Goal: Task Accomplishment & Management: Manage account settings

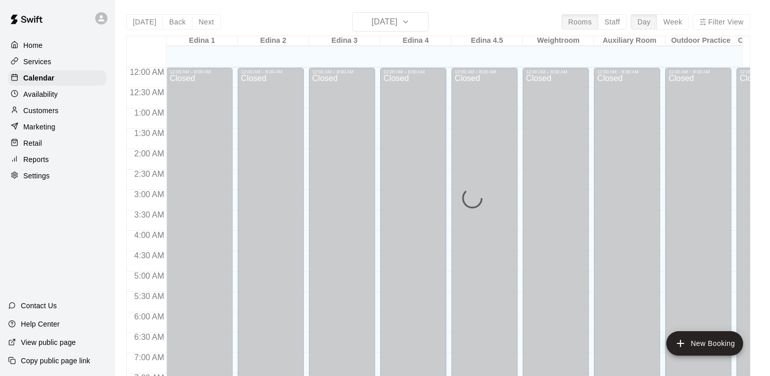
scroll to position [384, 0]
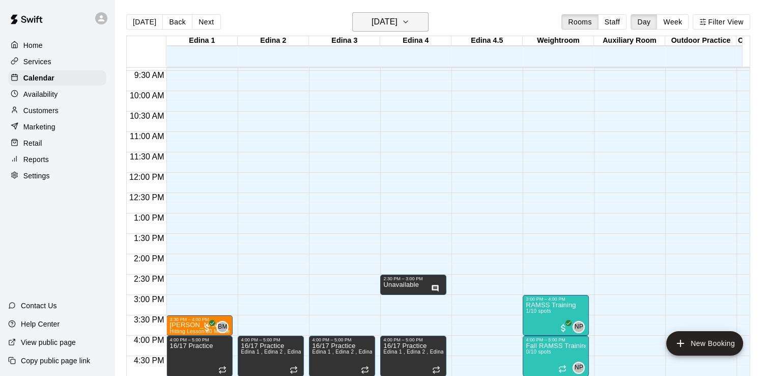
click at [410, 21] on icon "button" at bounding box center [406, 22] width 8 height 12
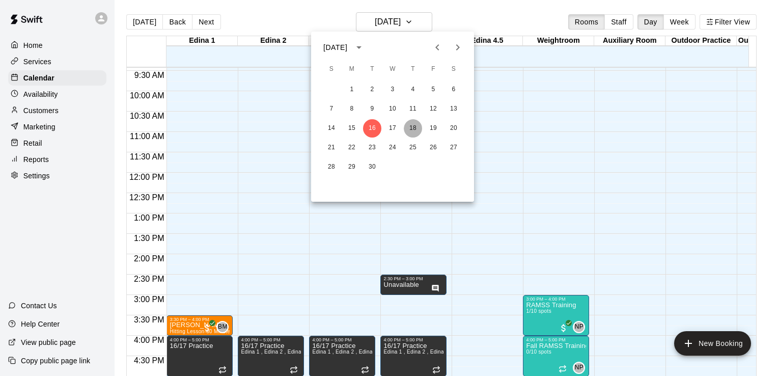
click at [413, 126] on button "18" at bounding box center [413, 128] width 18 height 18
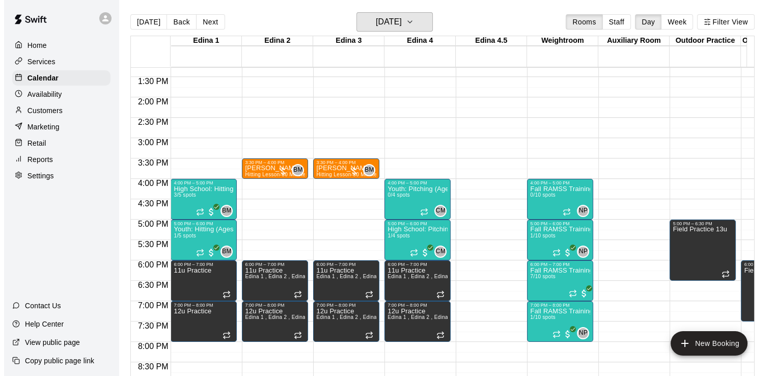
scroll to position [546, 0]
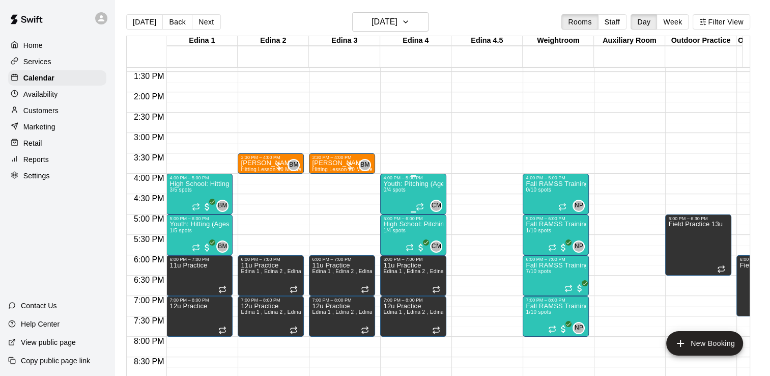
click at [421, 191] on div "Youth: Pitching (Ages 9U-13U) 0/4 spots" at bounding box center [413, 368] width 60 height 376
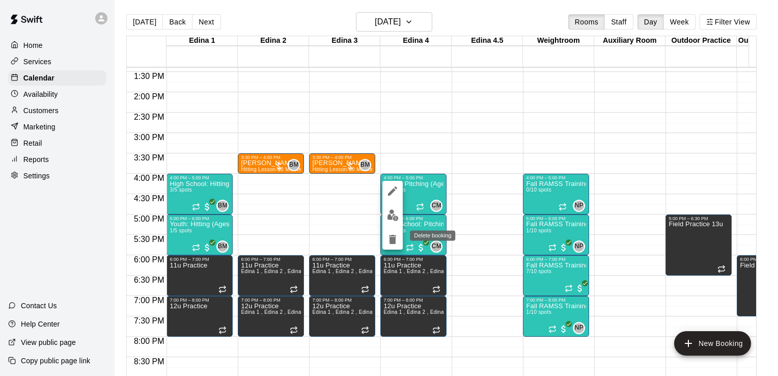
click at [392, 236] on icon "delete" at bounding box center [392, 239] width 12 height 12
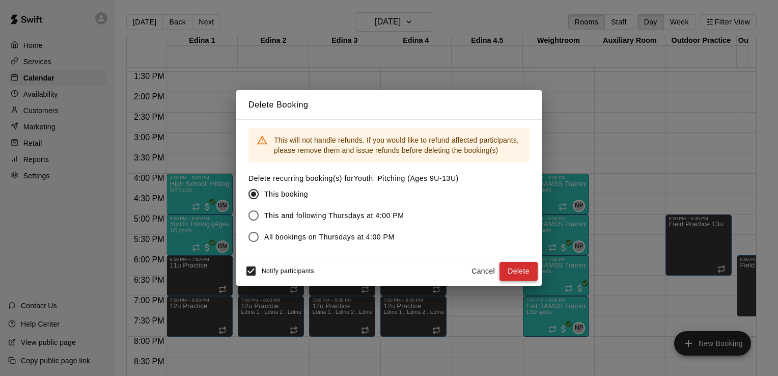
click at [514, 271] on button "Delete" at bounding box center [518, 271] width 38 height 19
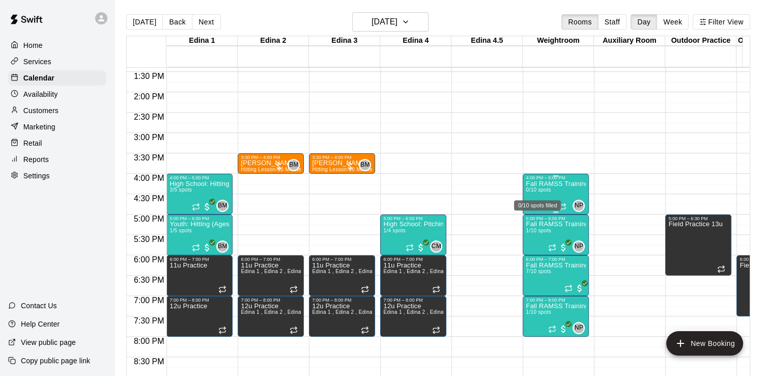
click at [548, 190] on span "0/10 spots" at bounding box center [538, 190] width 25 height 6
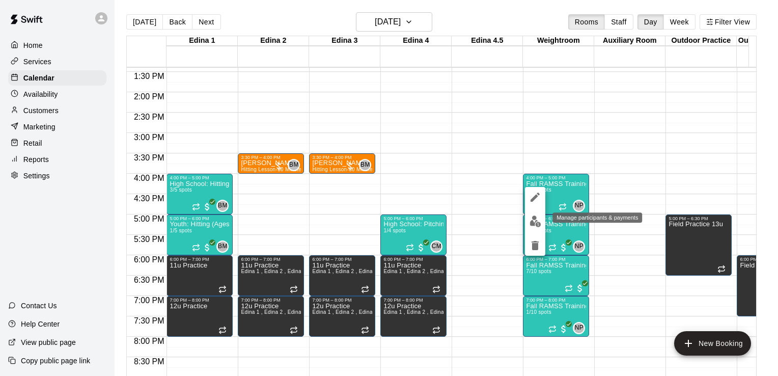
click at [536, 220] on img "edit" at bounding box center [535, 221] width 12 height 12
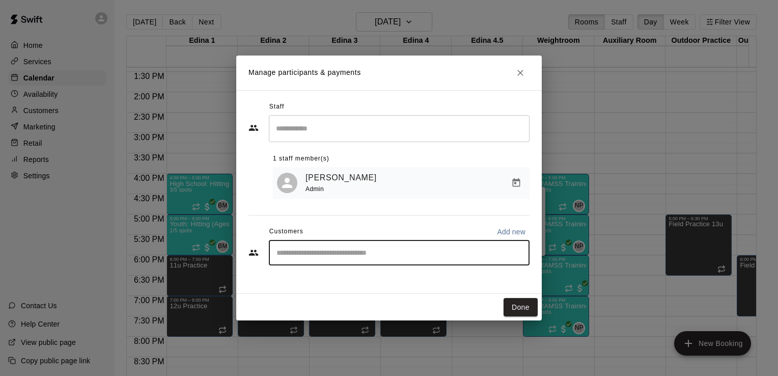
click at [354, 253] on input "Start typing to search customers..." at bounding box center [398, 252] width 251 height 10
type input "****"
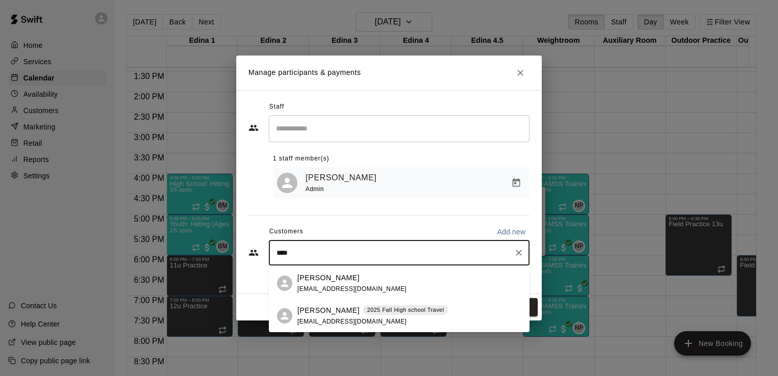
click at [326, 287] on span "[EMAIL_ADDRESS][DOMAIN_NAME]" at bounding box center [351, 288] width 109 height 7
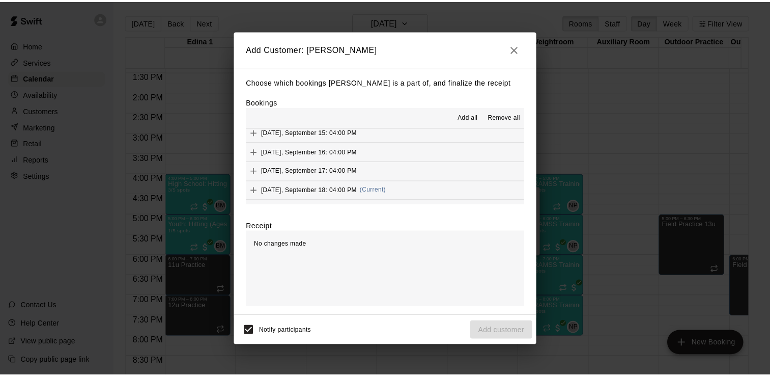
scroll to position [183, 0]
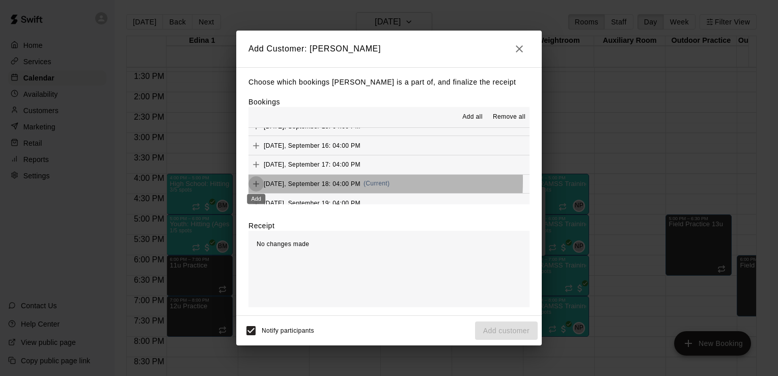
click at [257, 180] on icon "Add" at bounding box center [256, 184] width 10 height 10
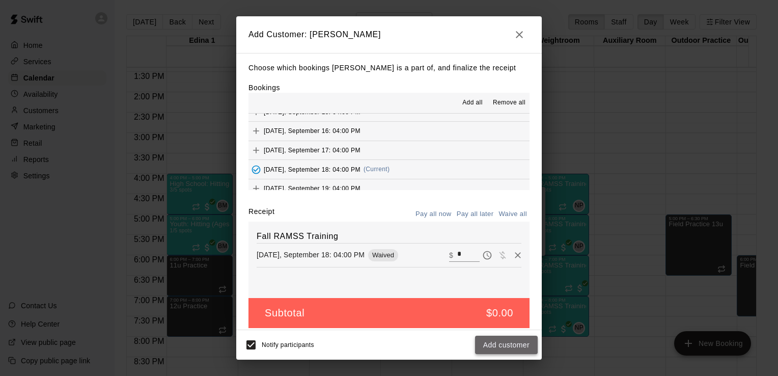
click at [515, 345] on button "Add customer" at bounding box center [506, 344] width 63 height 19
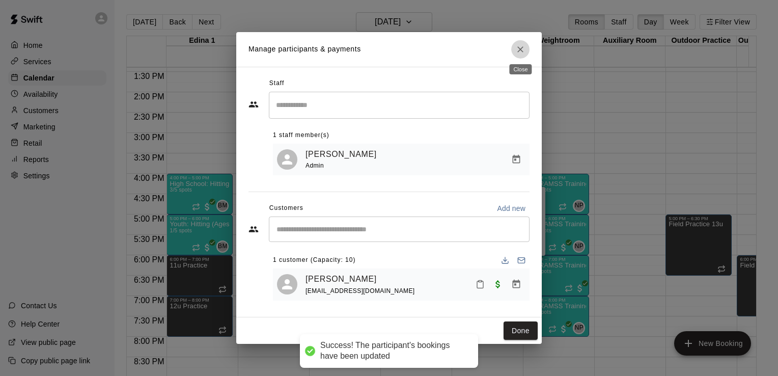
click at [519, 48] on icon "Close" at bounding box center [520, 49] width 6 height 6
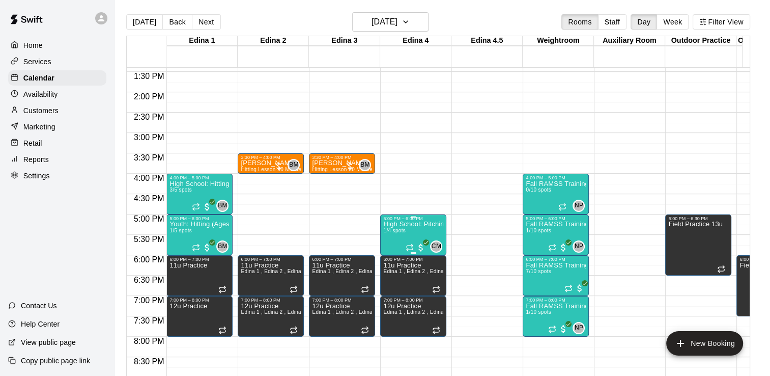
click at [404, 224] on p "High School: Pitching (Ages 14U-18U)" at bounding box center [413, 224] width 60 height 0
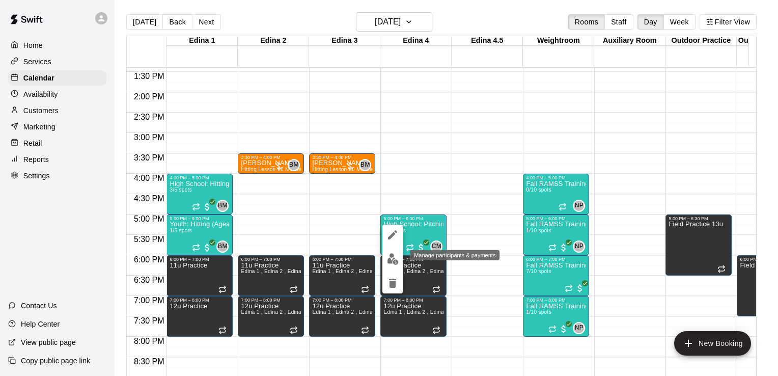
click at [394, 259] on img "edit" at bounding box center [393, 259] width 12 height 12
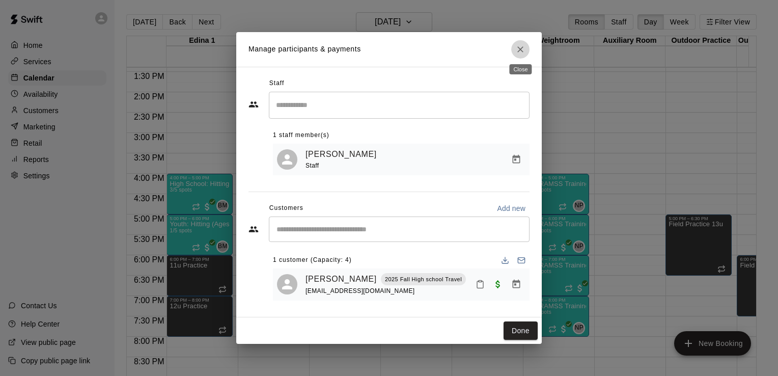
click at [521, 50] on icon "Close" at bounding box center [520, 49] width 10 height 10
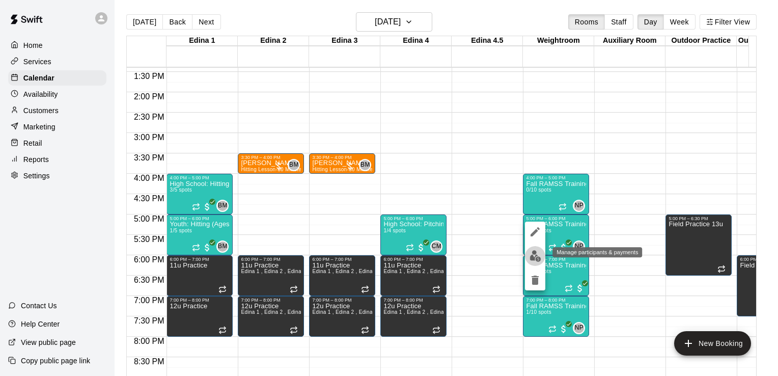
click at [531, 257] on img "edit" at bounding box center [535, 256] width 12 height 12
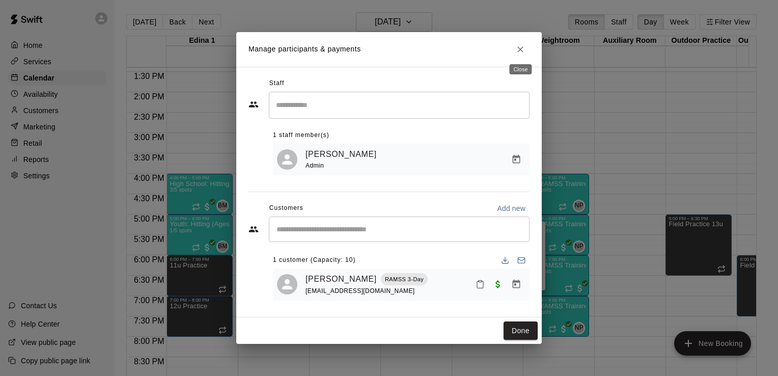
click at [522, 48] on icon "Close" at bounding box center [520, 49] width 10 height 10
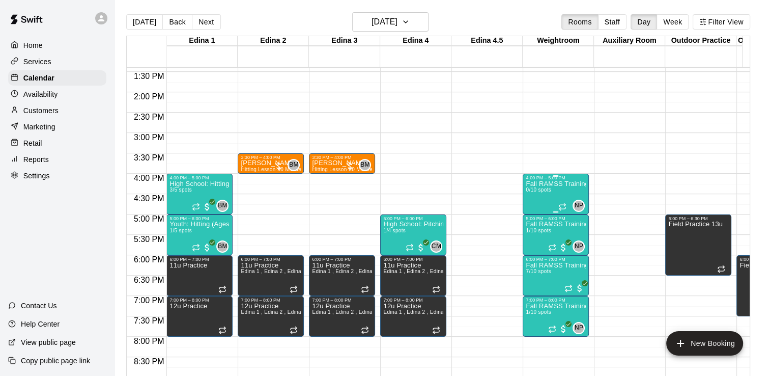
click at [541, 184] on p "Fall RAMSS Training" at bounding box center [556, 184] width 60 height 0
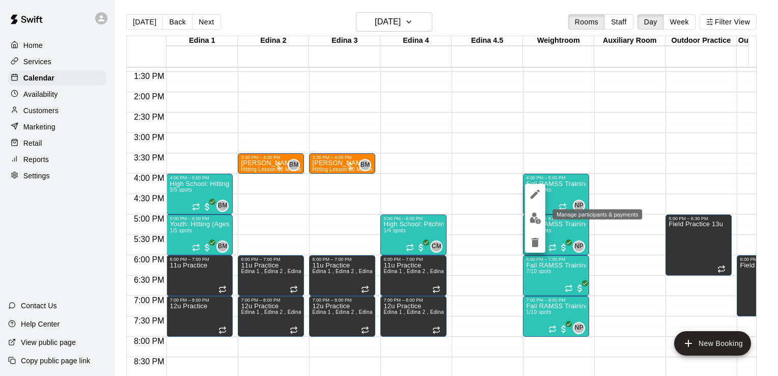
click at [532, 217] on img "edit" at bounding box center [535, 218] width 12 height 12
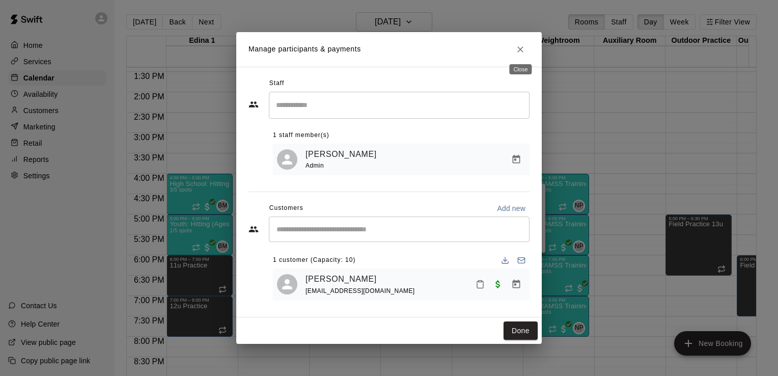
click at [521, 49] on icon "Close" at bounding box center [520, 49] width 6 height 6
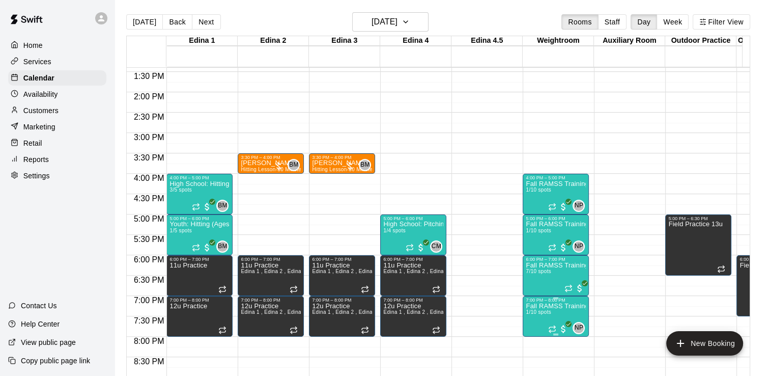
click at [540, 306] on p "Fall RAMSS Training" at bounding box center [556, 306] width 60 height 0
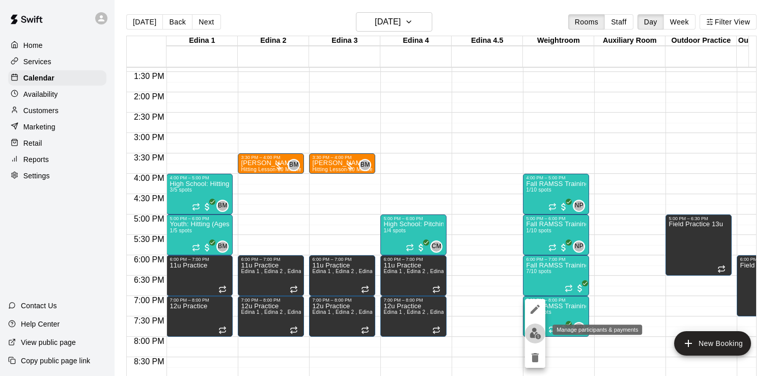
click at [533, 337] on img "edit" at bounding box center [535, 333] width 12 height 12
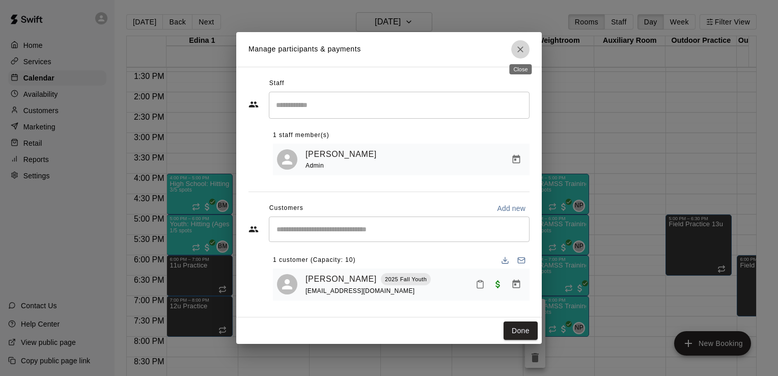
click at [521, 48] on icon "Close" at bounding box center [520, 49] width 10 height 10
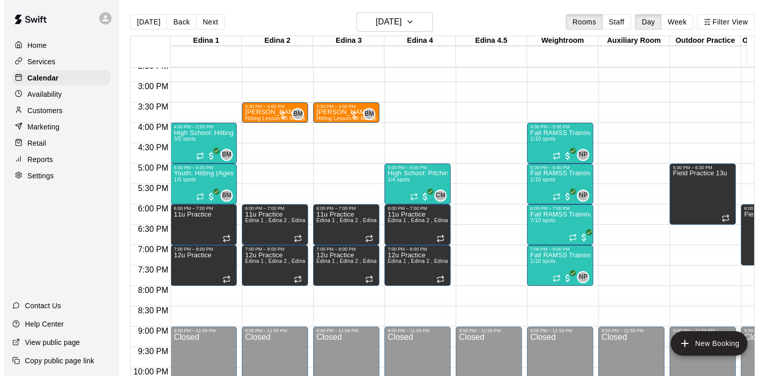
scroll to position [589, 0]
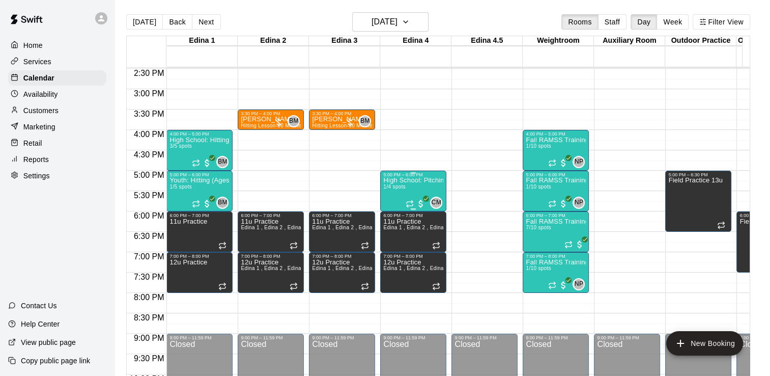
click at [403, 180] on p "High School: Pitching (Ages 14U-18U)" at bounding box center [413, 180] width 60 height 0
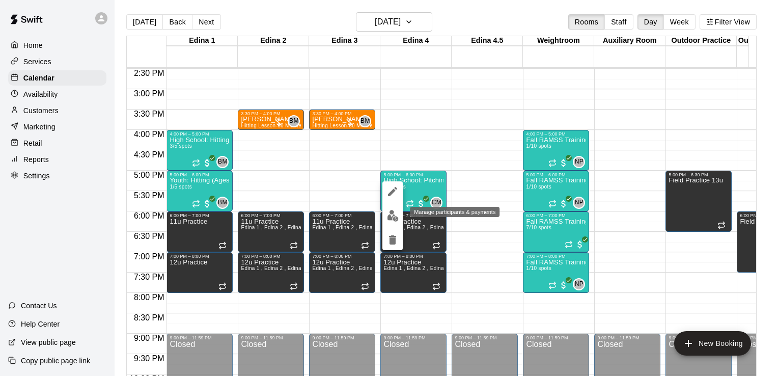
click at [393, 215] on img "edit" at bounding box center [393, 216] width 12 height 12
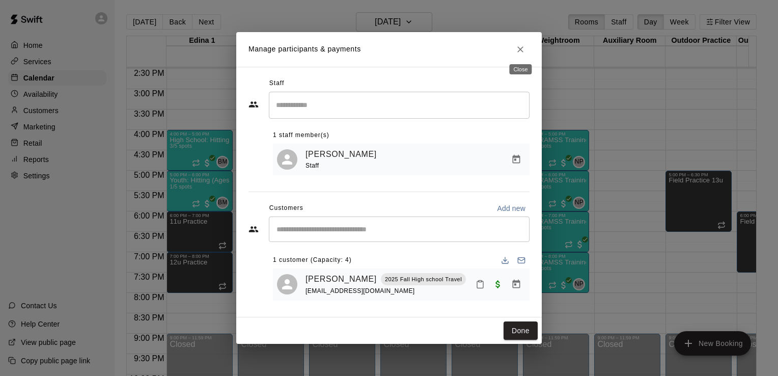
click at [519, 44] on icon "Close" at bounding box center [520, 49] width 10 height 10
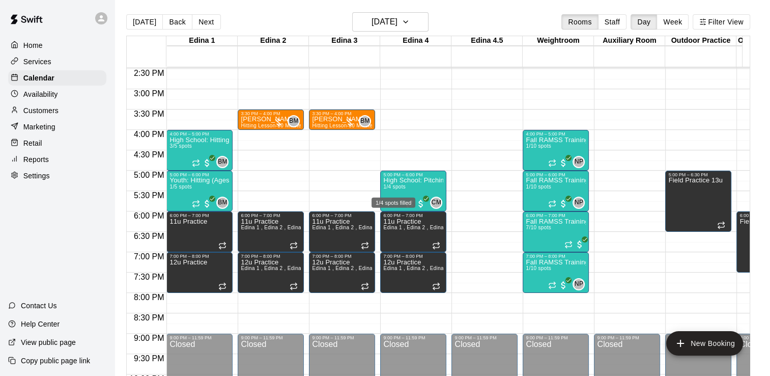
click at [402, 192] on div "1/4 spots filled" at bounding box center [394, 199] width 46 height 18
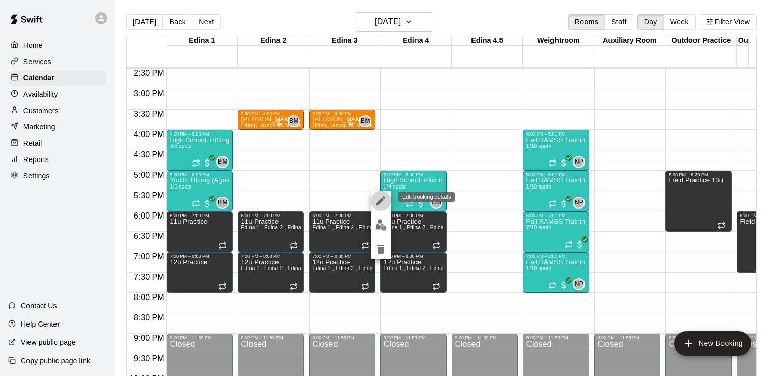
click at [377, 200] on icon "edit" at bounding box center [381, 200] width 12 height 12
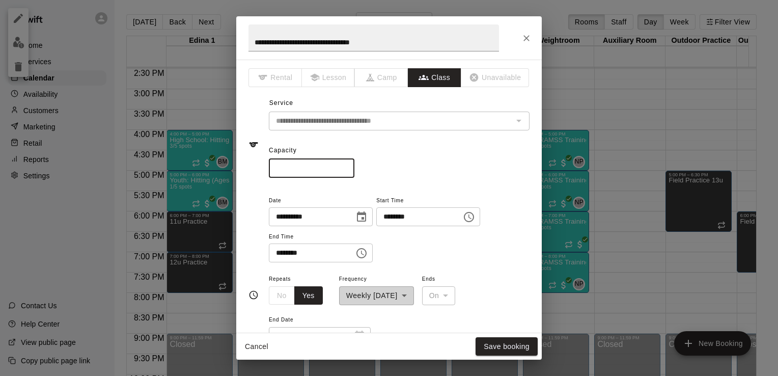
click at [293, 172] on input "*" at bounding box center [312, 168] width 86 height 19
type input "*"
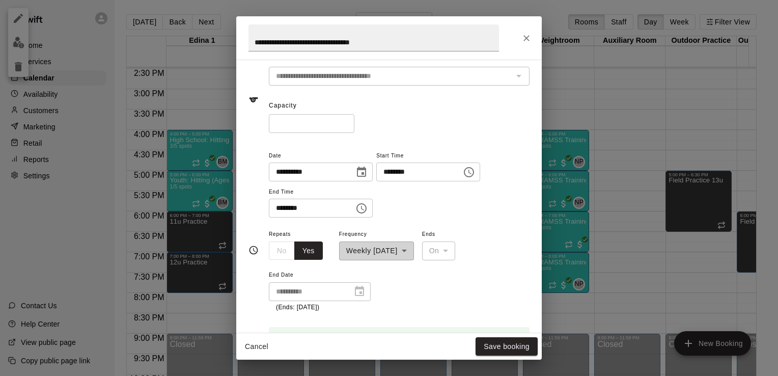
scroll to position [68, 0]
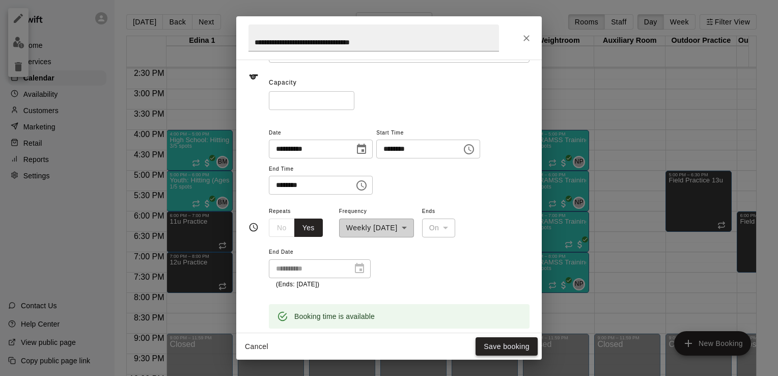
click at [507, 346] on button "Save booking" at bounding box center [506, 346] width 62 height 19
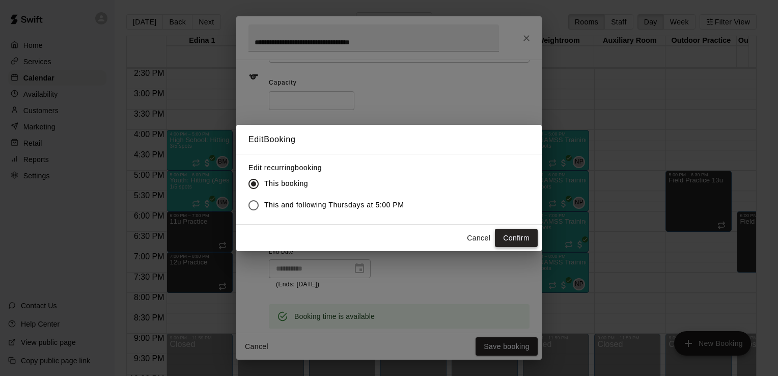
click at [521, 237] on button "Confirm" at bounding box center [516, 238] width 43 height 19
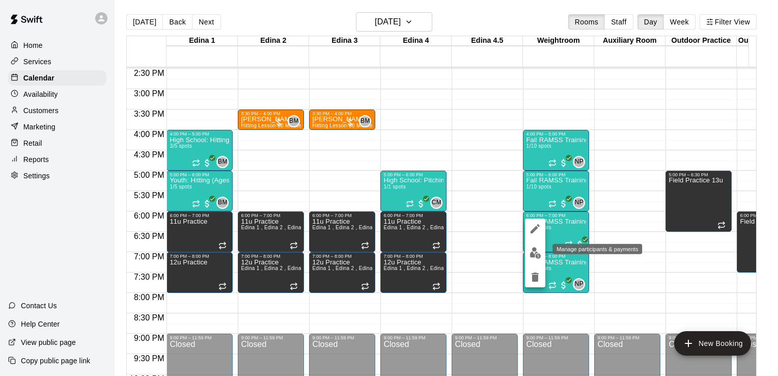
click at [535, 254] on img "edit" at bounding box center [535, 253] width 12 height 12
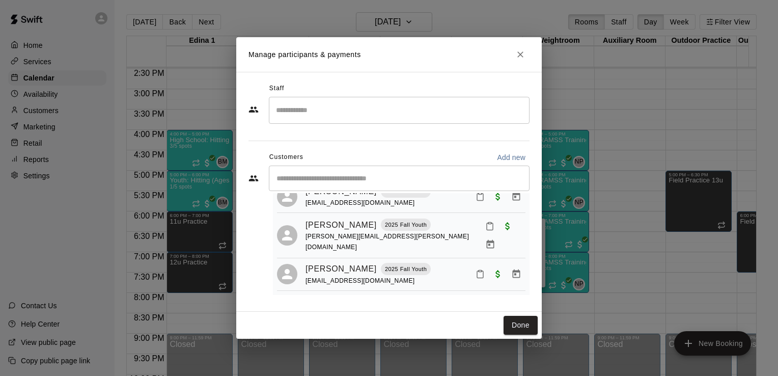
scroll to position [0, 0]
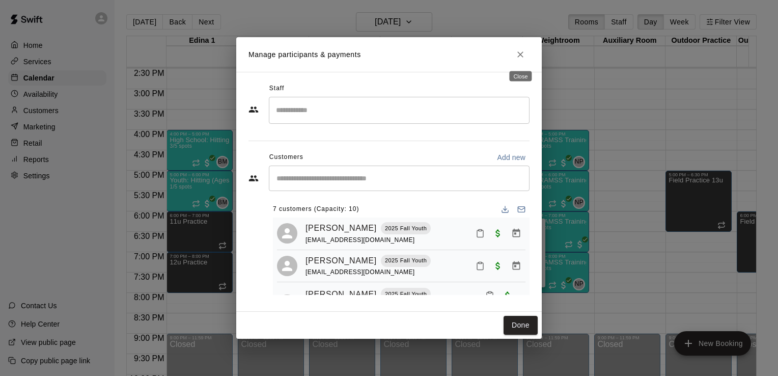
click at [521, 54] on icon "Close" at bounding box center [520, 54] width 6 height 6
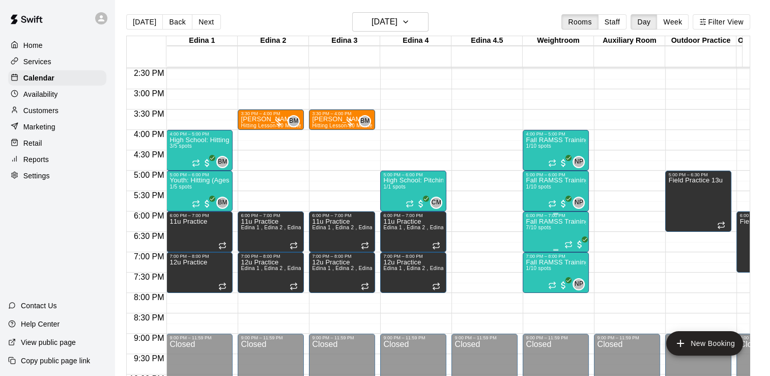
click at [538, 221] on p "Fall RAMSS Training" at bounding box center [556, 221] width 60 height 0
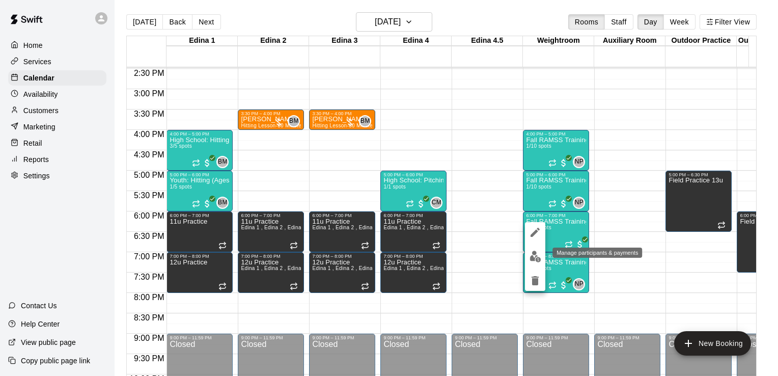
click at [535, 256] on img "edit" at bounding box center [535, 256] width 12 height 12
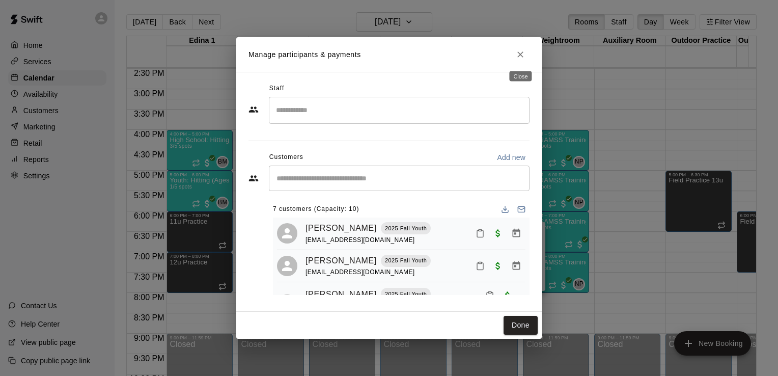
click at [520, 56] on icon "Close" at bounding box center [520, 54] width 10 height 10
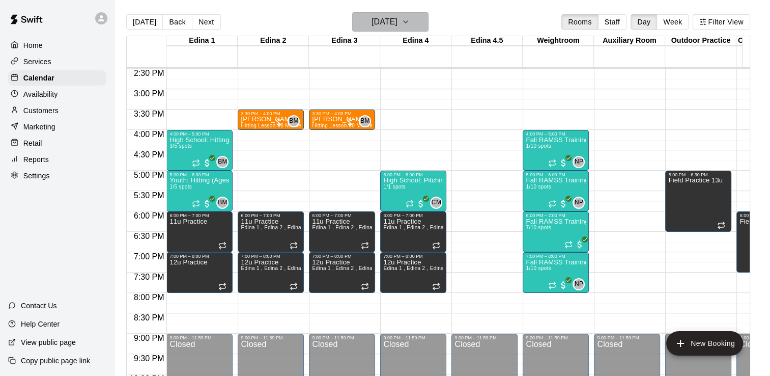
click at [410, 19] on icon "button" at bounding box center [406, 22] width 8 height 12
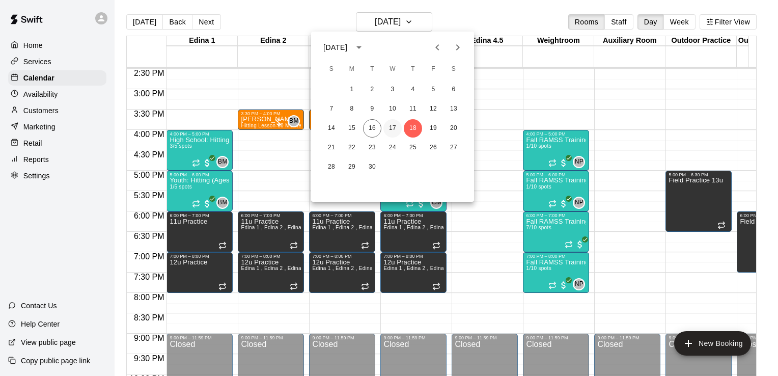
click at [392, 127] on button "17" at bounding box center [392, 128] width 18 height 18
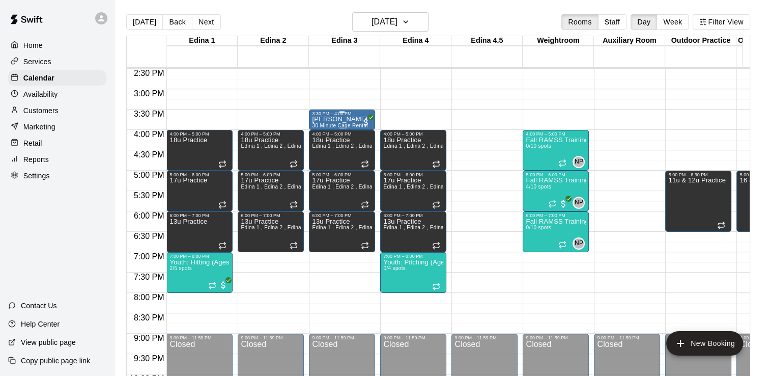
click at [331, 115] on div "3:30 PM – 4:00 PM" at bounding box center [342, 113] width 60 height 5
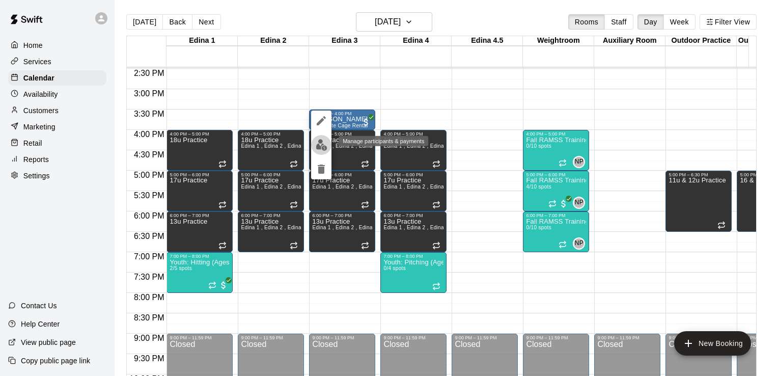
click at [320, 145] on img "edit" at bounding box center [322, 145] width 12 height 12
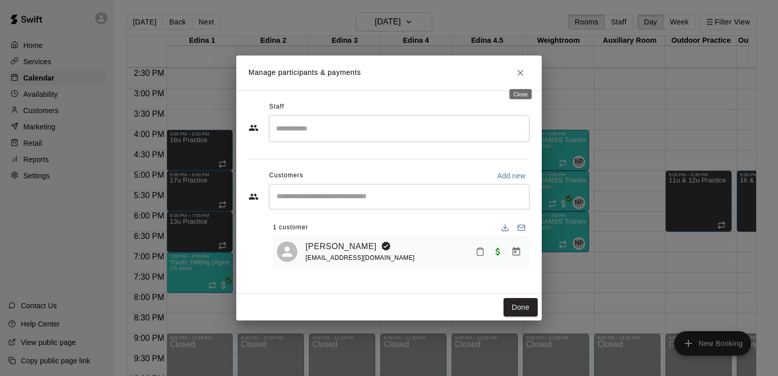
click at [522, 73] on icon "Close" at bounding box center [520, 73] width 10 height 10
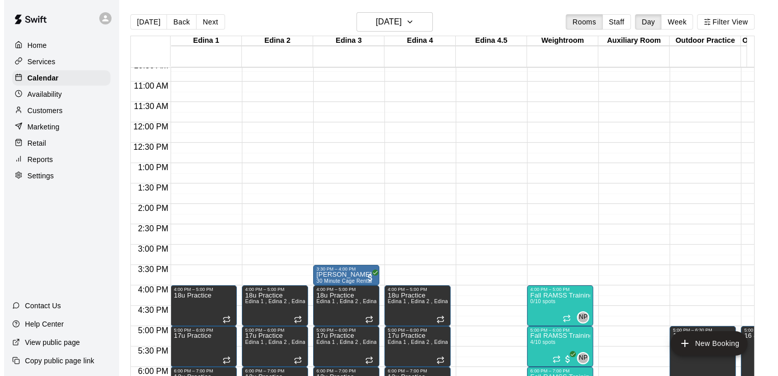
scroll to position [433, 0]
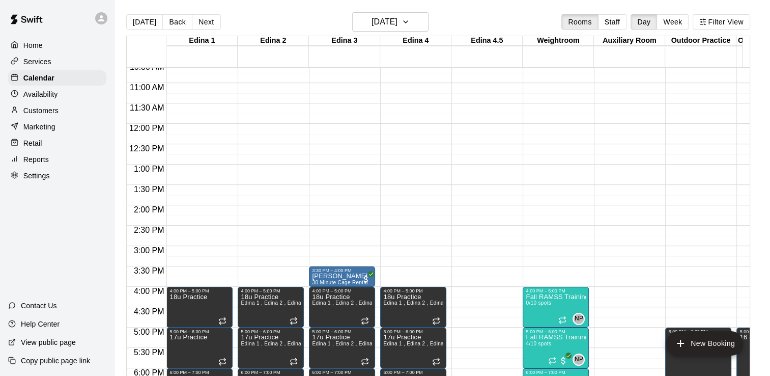
click at [527, 166] on div "12:00 AM – 8:00 AM Closed 4:00 PM – 5:00 PM Fall RAMSS Training 0/10 spots NP 0…" at bounding box center [556, 123] width 66 height 977
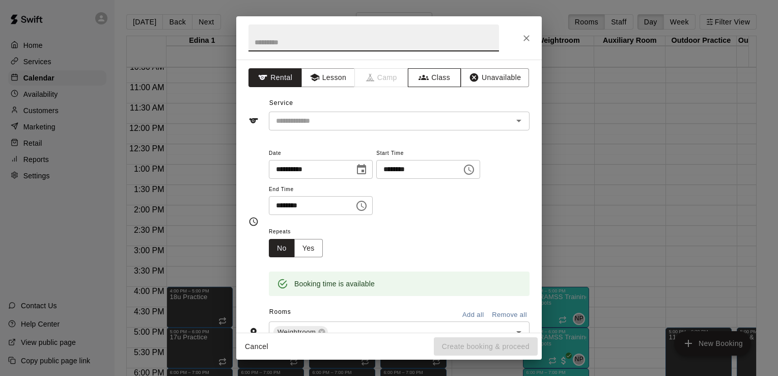
click at [433, 75] on button "Class" at bounding box center [434, 77] width 53 height 19
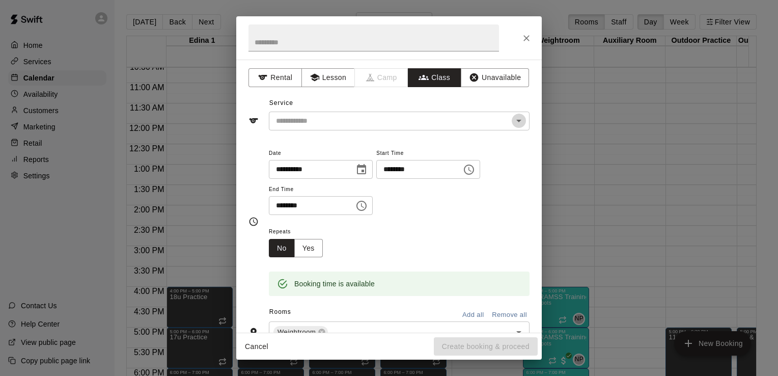
click at [513, 122] on icon "Open" at bounding box center [519, 121] width 12 height 12
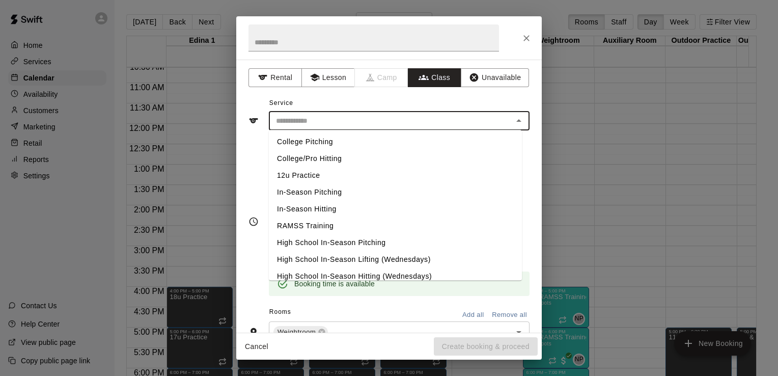
scroll to position [230, 0]
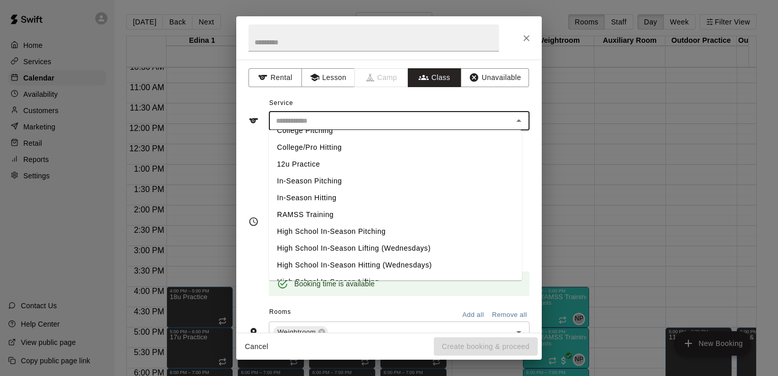
click at [324, 214] on li "RAMSS Training" at bounding box center [395, 214] width 253 height 17
type input "**********"
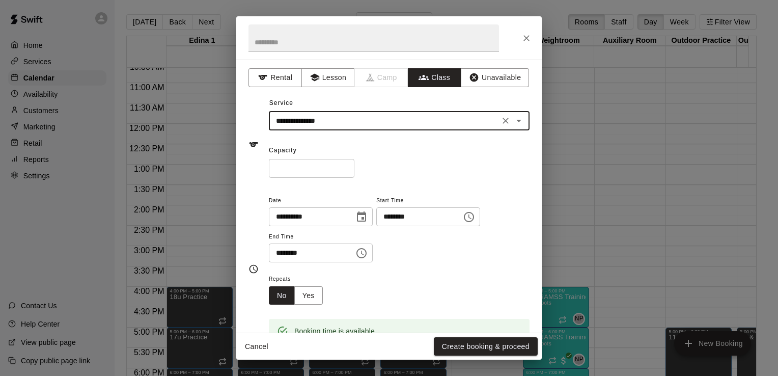
click at [367, 253] on icon "Choose time, selected time is 1:30 PM" at bounding box center [361, 253] width 12 height 12
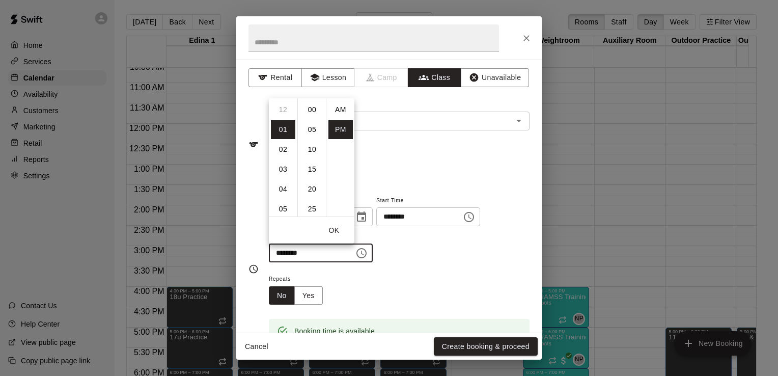
scroll to position [18, 0]
click at [285, 129] on li "02" at bounding box center [283, 129] width 24 height 19
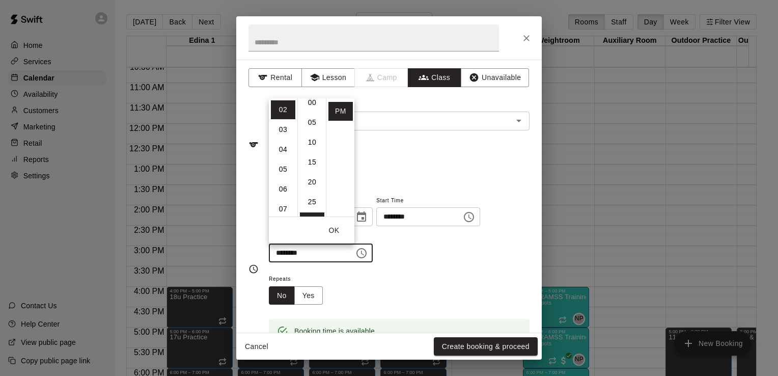
scroll to position [0, 0]
click at [310, 109] on li "00" at bounding box center [312, 109] width 24 height 19
type input "********"
click at [438, 272] on div "Repeats No Yes" at bounding box center [399, 288] width 261 height 32
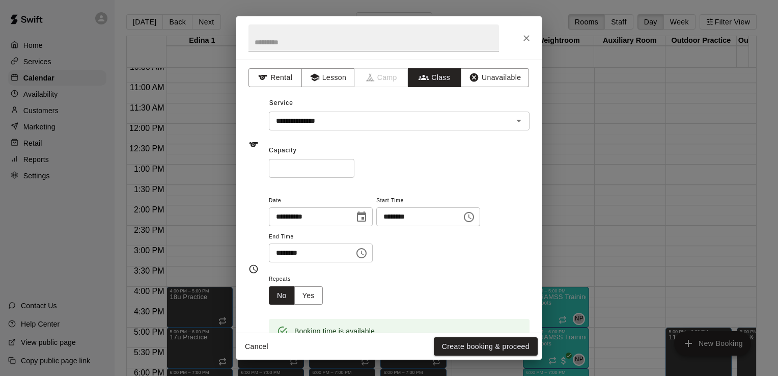
click at [295, 168] on input "*" at bounding box center [312, 168] width 86 height 19
type input "**"
click at [485, 347] on button "Create booking & proceed" at bounding box center [486, 346] width 104 height 19
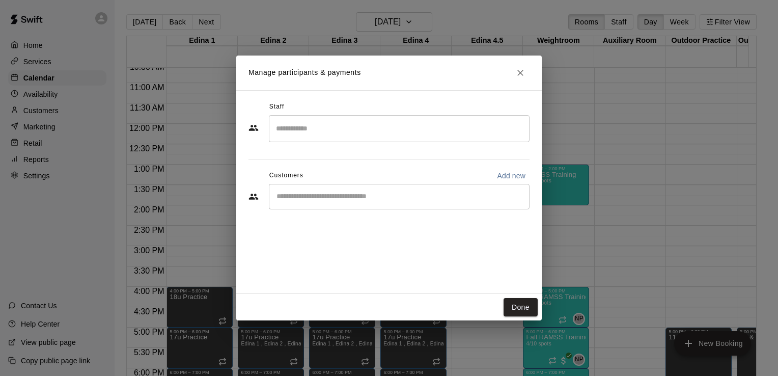
click at [477, 130] on input "Search staff" at bounding box center [398, 129] width 251 height 18
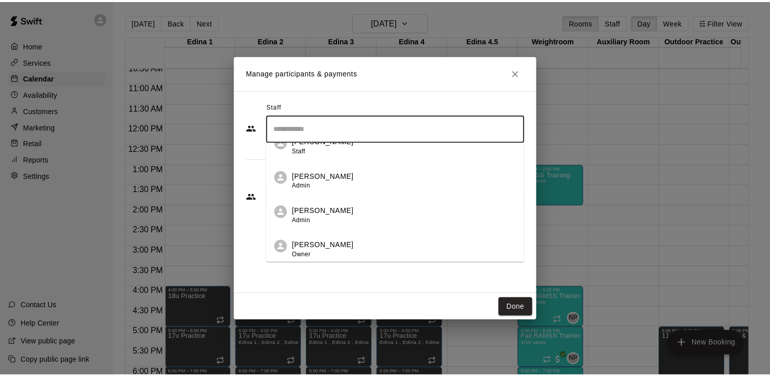
scroll to position [295, 0]
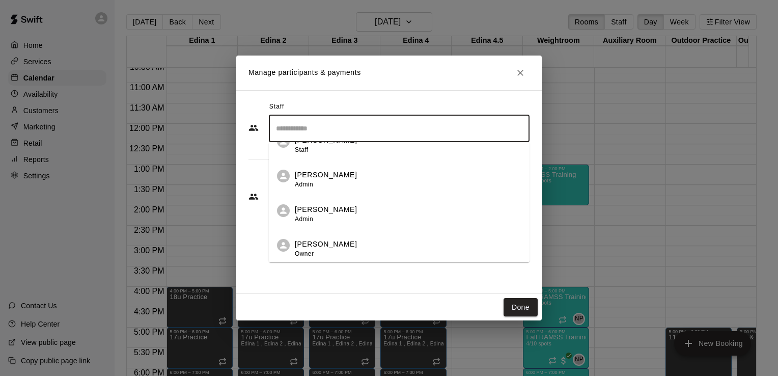
click at [338, 212] on p "[PERSON_NAME]" at bounding box center [326, 209] width 62 height 11
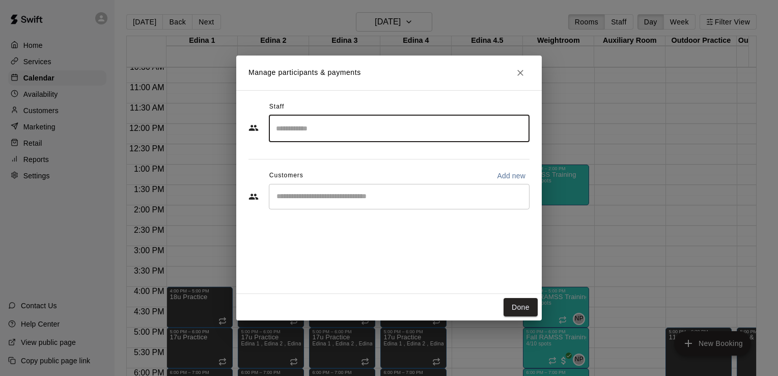
click at [338, 212] on div "Staff ​ Customers Add new ​" at bounding box center [388, 159] width 281 height 121
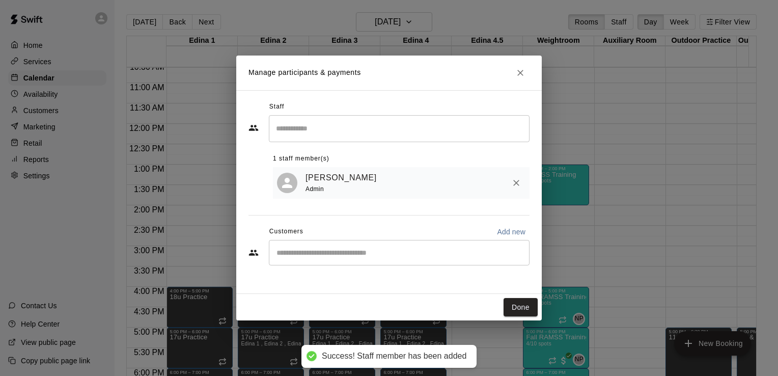
click at [445, 253] on input "Start typing to search customers..." at bounding box center [398, 252] width 251 height 10
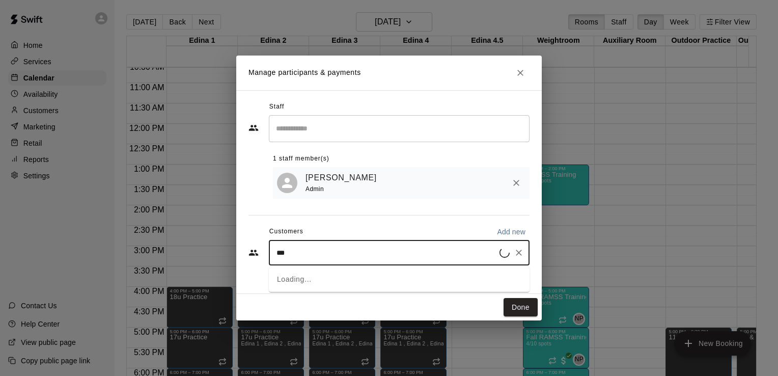
type input "****"
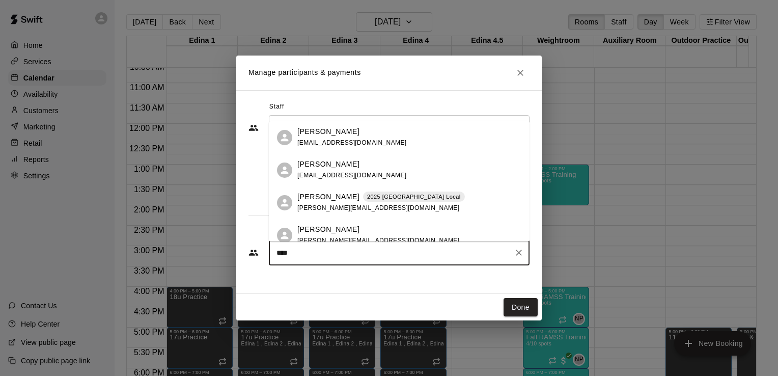
click at [348, 176] on span "[EMAIL_ADDRESS][DOMAIN_NAME]" at bounding box center [351, 175] width 109 height 7
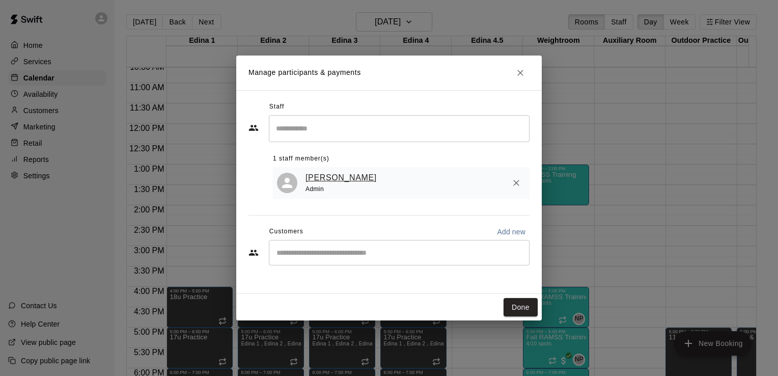
click at [348, 176] on link "[PERSON_NAME]" at bounding box center [340, 177] width 71 height 13
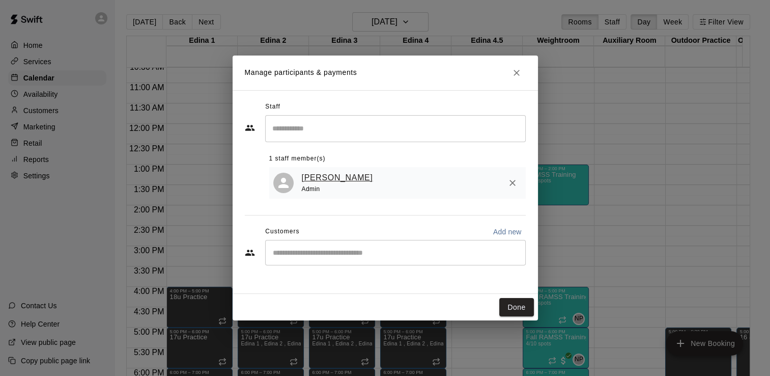
select select "**"
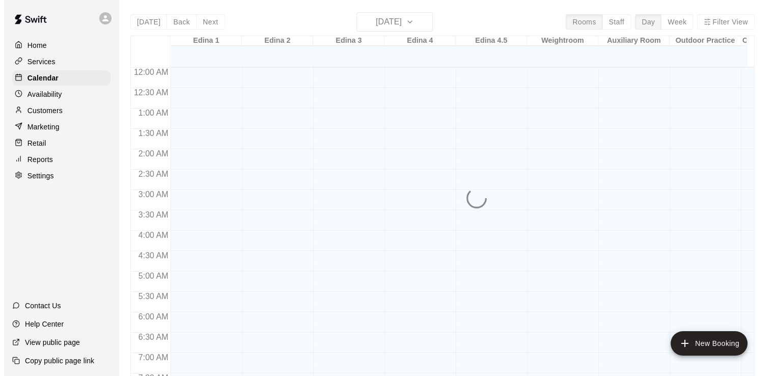
scroll to position [398, 0]
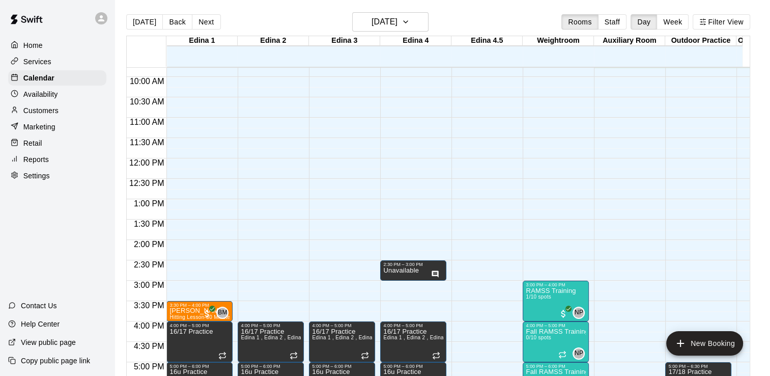
click at [531, 203] on div "12:00 AM – 8:00 AM Closed 3:00 PM – 4:00 PM RAMSS Training 1/10 spots NP 0 4:00…" at bounding box center [556, 158] width 66 height 977
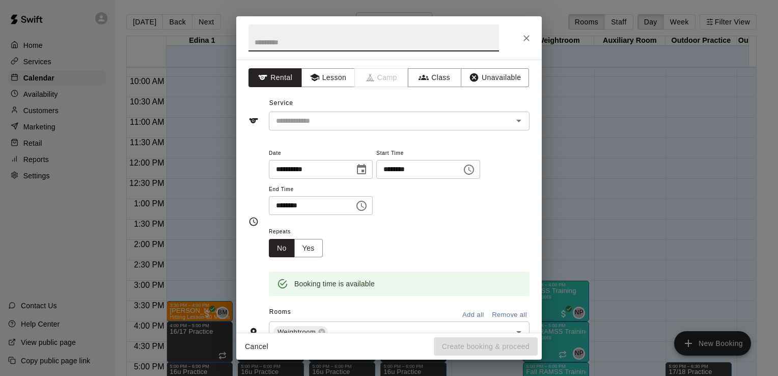
click at [367, 204] on icon "Choose time, selected time is 1:30 PM" at bounding box center [361, 206] width 12 height 12
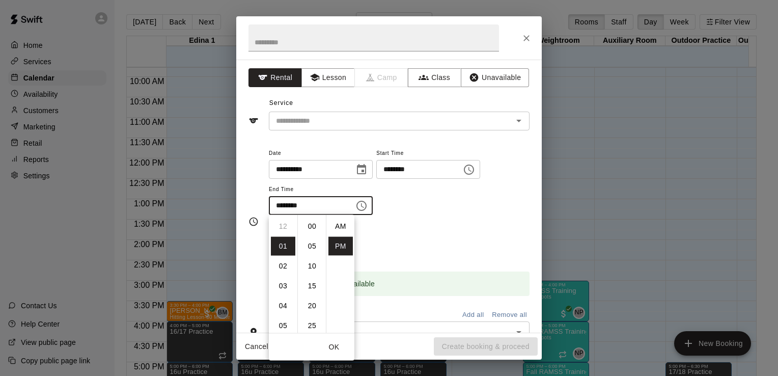
scroll to position [18, 0]
click at [280, 244] on li "02" at bounding box center [283, 246] width 24 height 19
click at [310, 228] on li "00" at bounding box center [312, 226] width 24 height 19
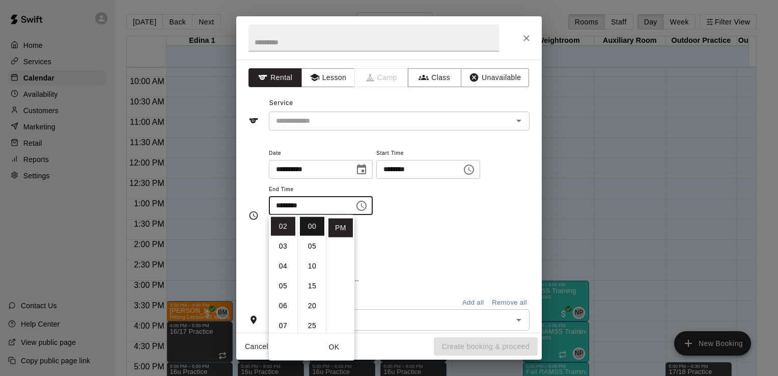
type input "********"
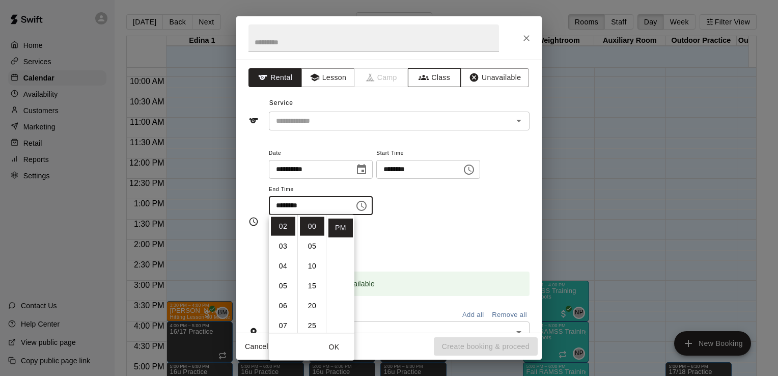
click at [433, 78] on button "Class" at bounding box center [434, 77] width 53 height 19
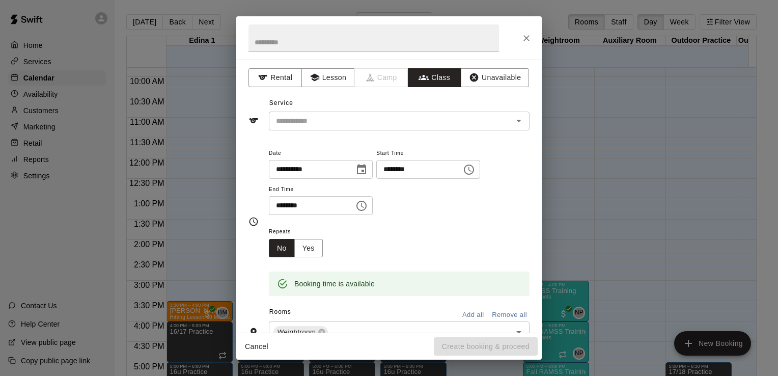
click at [513, 122] on icon "Open" at bounding box center [519, 121] width 12 height 12
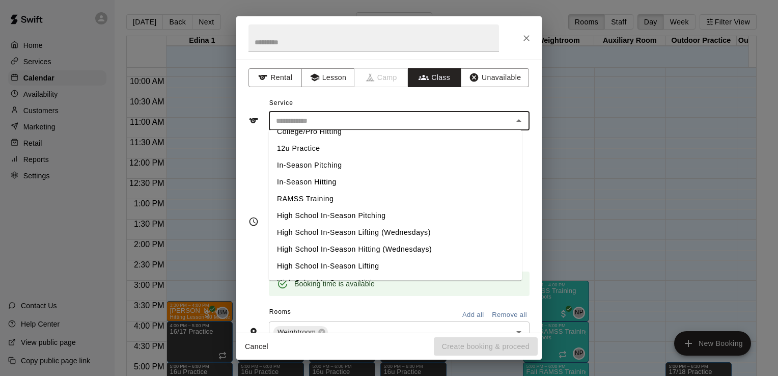
scroll to position [249, 0]
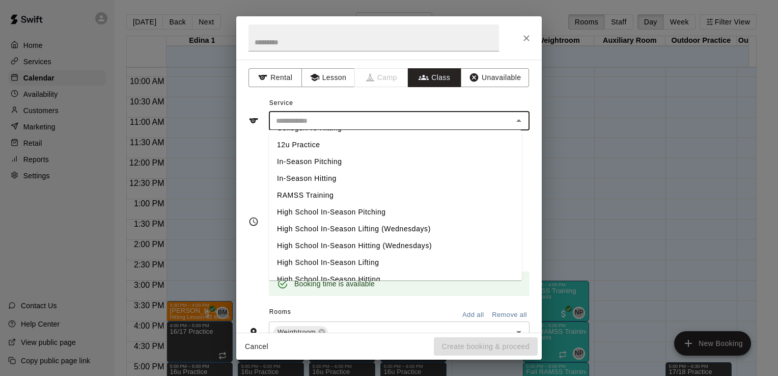
click at [322, 194] on li "RAMSS Training" at bounding box center [395, 195] width 253 height 17
type input "**********"
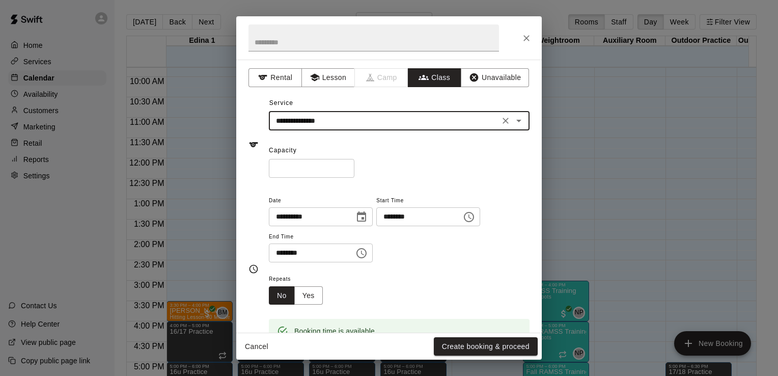
click at [313, 166] on input "*" at bounding box center [312, 168] width 86 height 19
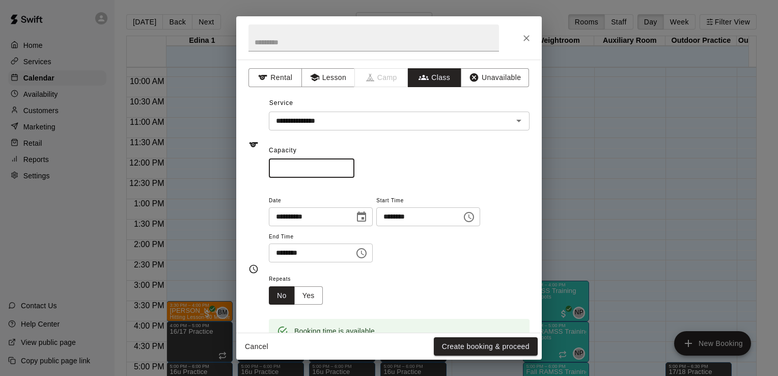
type input "**"
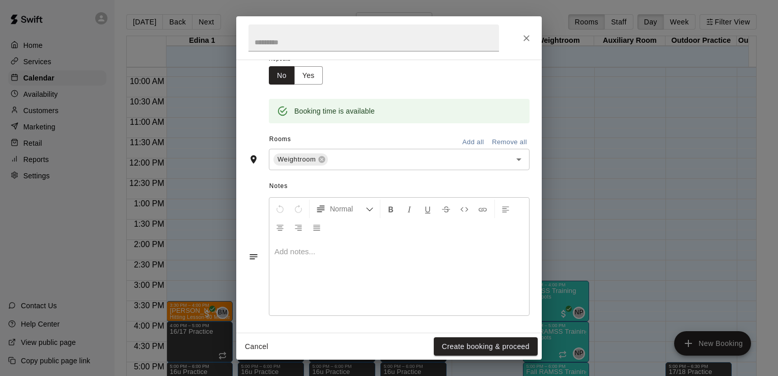
scroll to position [221, 0]
click at [478, 347] on button "Create booking & proceed" at bounding box center [486, 346] width 104 height 19
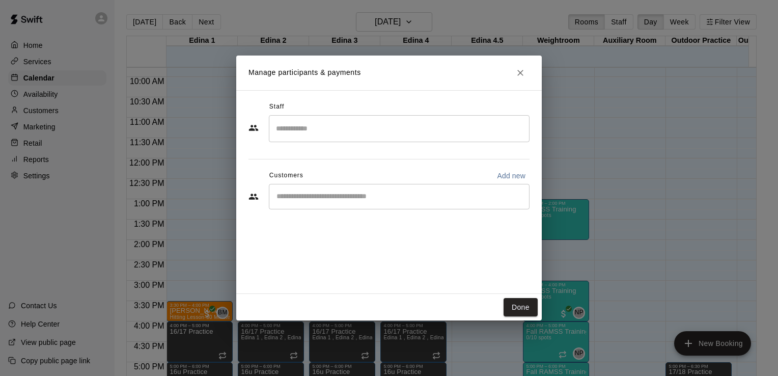
click at [385, 192] on input "Start typing to search customers..." at bounding box center [398, 196] width 251 height 10
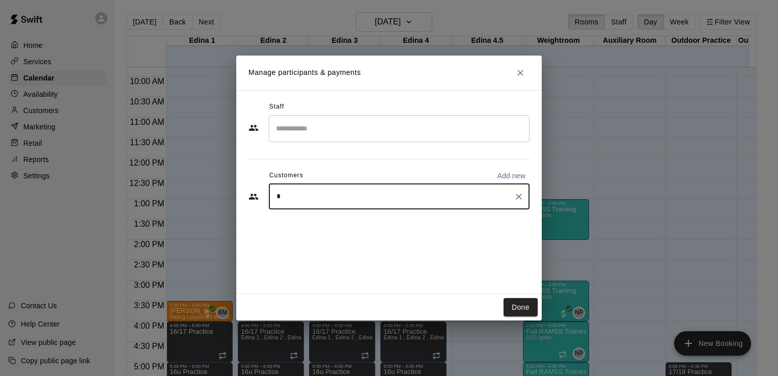
type input "**"
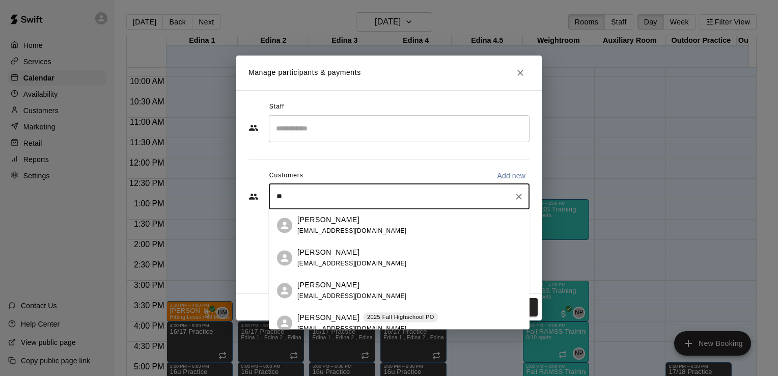
click at [336, 290] on div "[PERSON_NAME] [EMAIL_ADDRESS][DOMAIN_NAME]" at bounding box center [351, 290] width 109 height 22
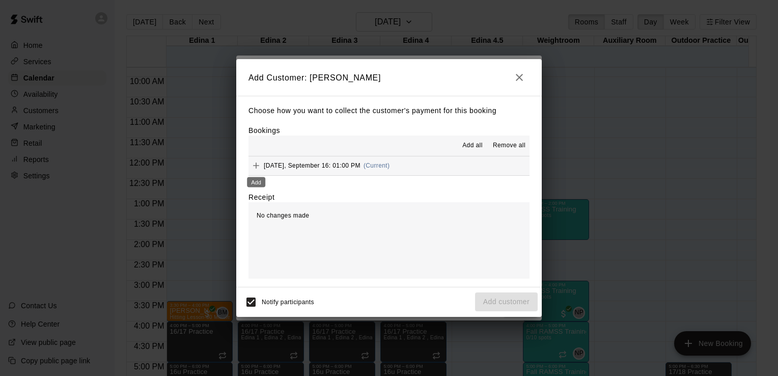
click at [258, 167] on icon "Add" at bounding box center [256, 165] width 10 height 10
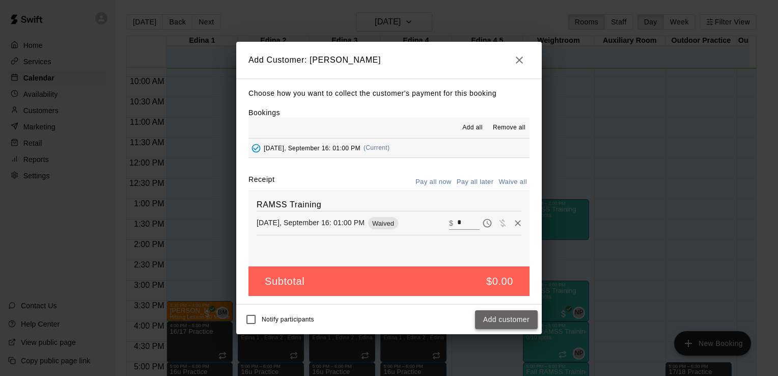
click at [524, 323] on button "Add customer" at bounding box center [506, 319] width 63 height 19
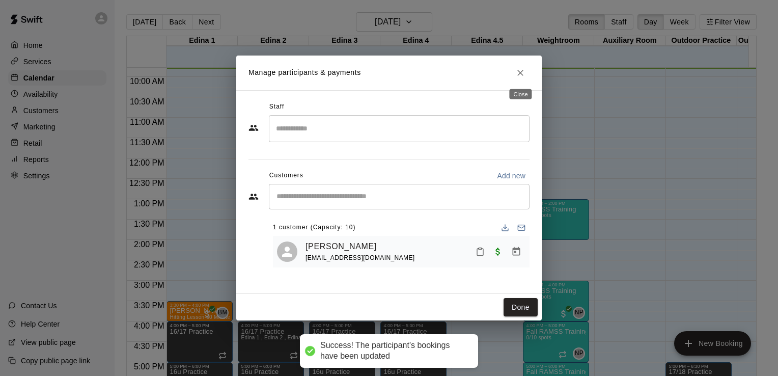
click at [519, 72] on icon "Close" at bounding box center [520, 73] width 6 height 6
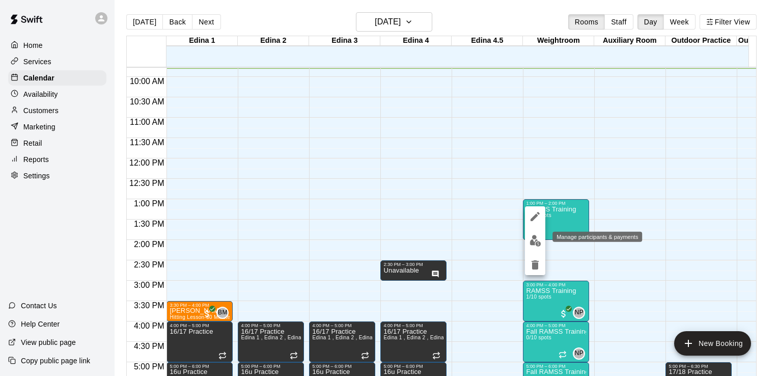
click at [534, 243] on img "edit" at bounding box center [535, 241] width 12 height 12
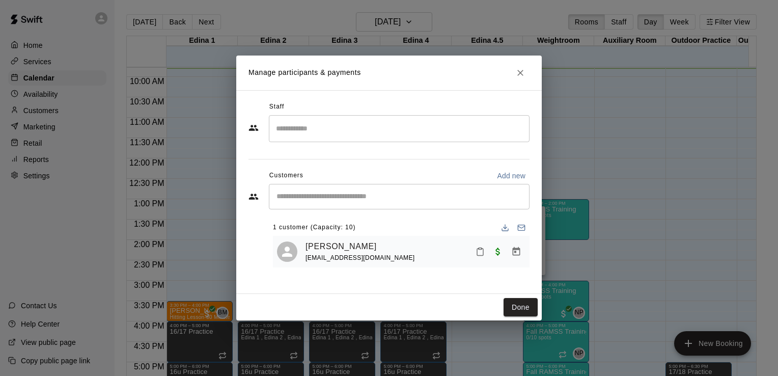
click at [415, 127] on input "Search staff" at bounding box center [398, 129] width 251 height 18
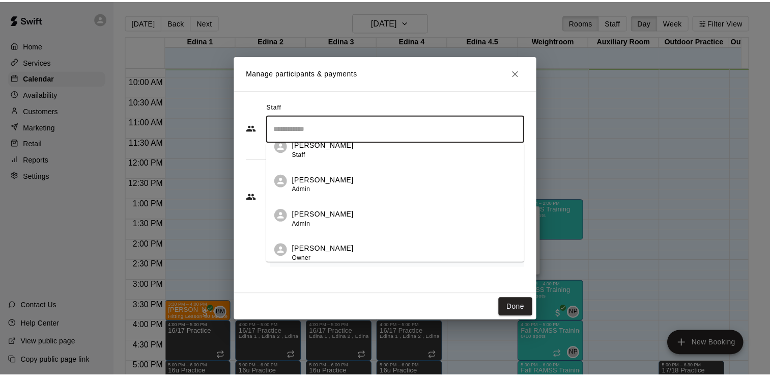
scroll to position [295, 0]
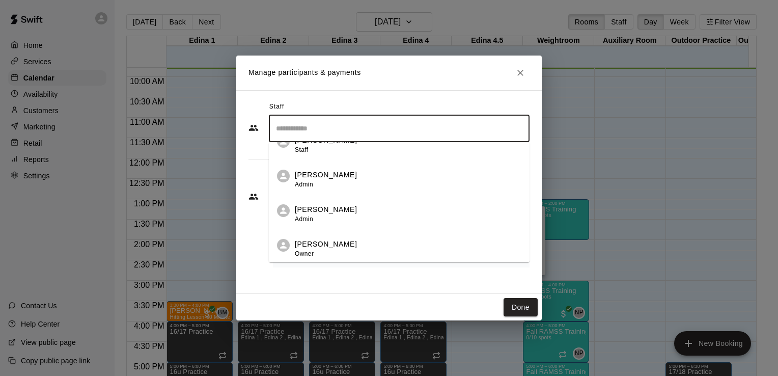
click at [349, 211] on div "[PERSON_NAME] Admin" at bounding box center [408, 214] width 226 height 20
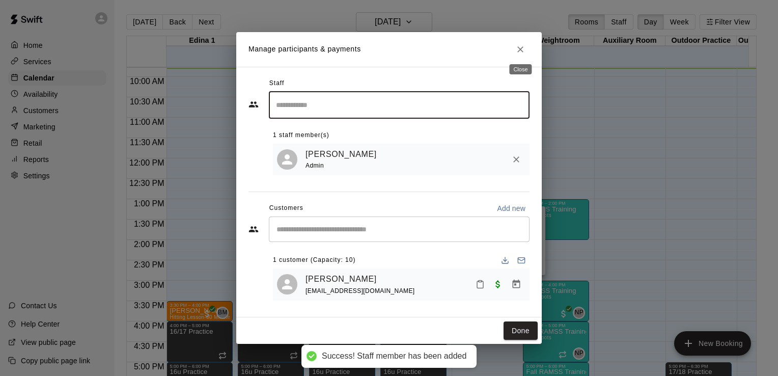
click at [520, 48] on icon "Close" at bounding box center [520, 49] width 6 height 6
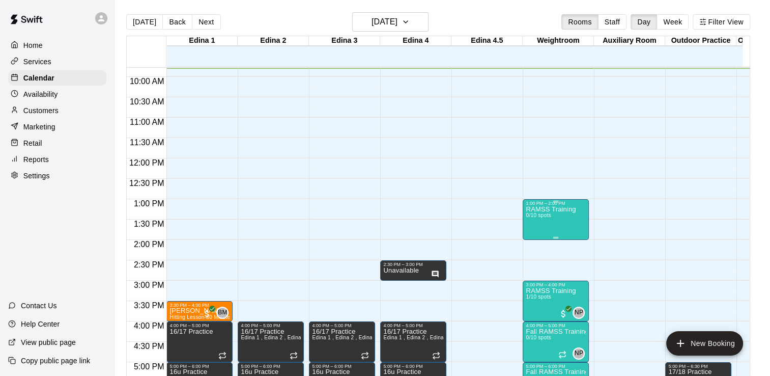
click at [554, 209] on p "RAMSS Training" at bounding box center [551, 209] width 50 height 0
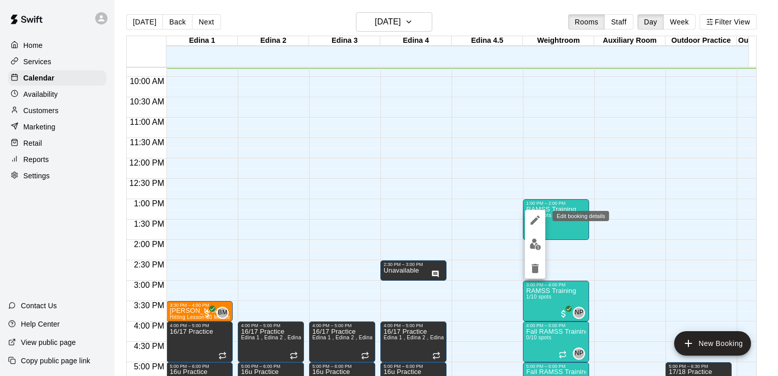
click at [532, 221] on icon "edit" at bounding box center [534, 219] width 9 height 9
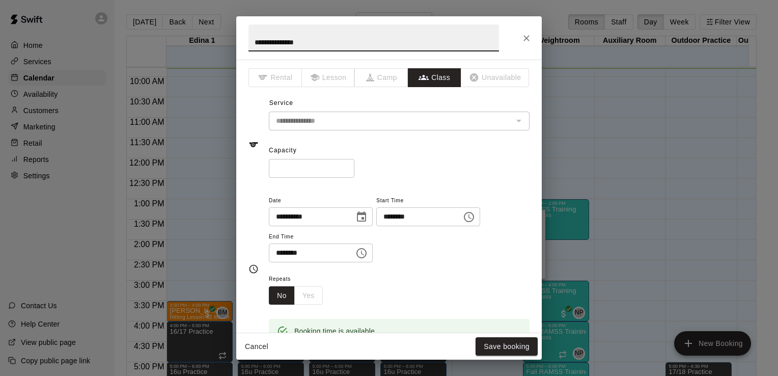
click at [367, 219] on icon "Choose date, selected date is Sep 16, 2025" at bounding box center [361, 217] width 12 height 12
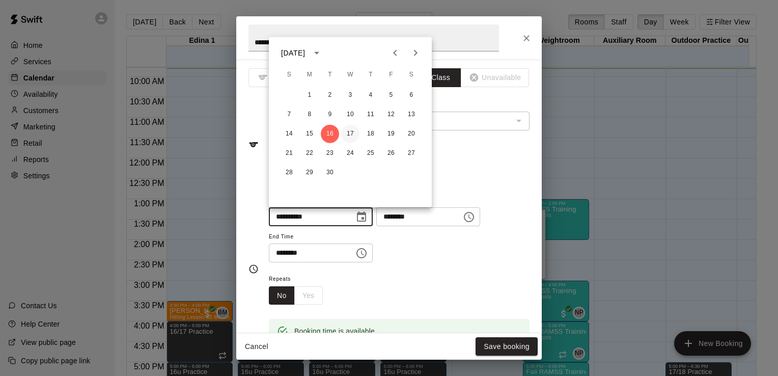
click at [350, 134] on button "17" at bounding box center [350, 134] width 18 height 18
type input "**********"
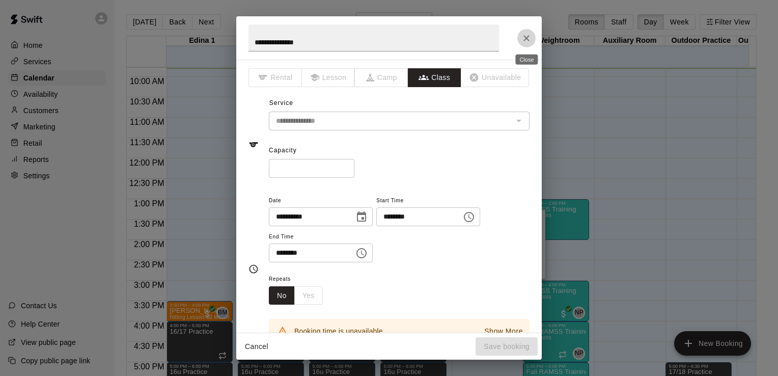
click at [524, 36] on icon "Close" at bounding box center [526, 38] width 6 height 6
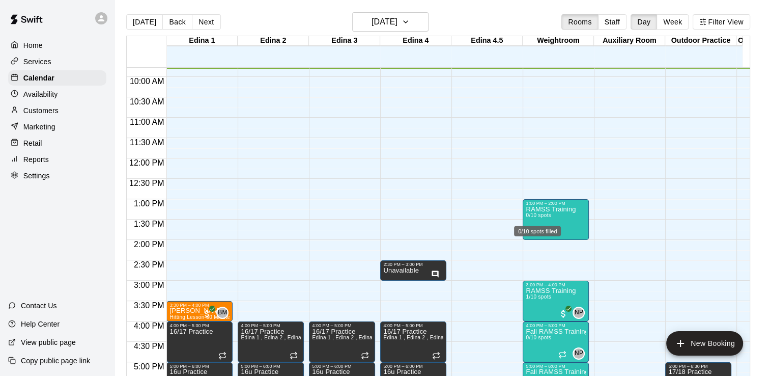
click at [548, 223] on div "0/10 spots filled" at bounding box center [537, 228] width 49 height 18
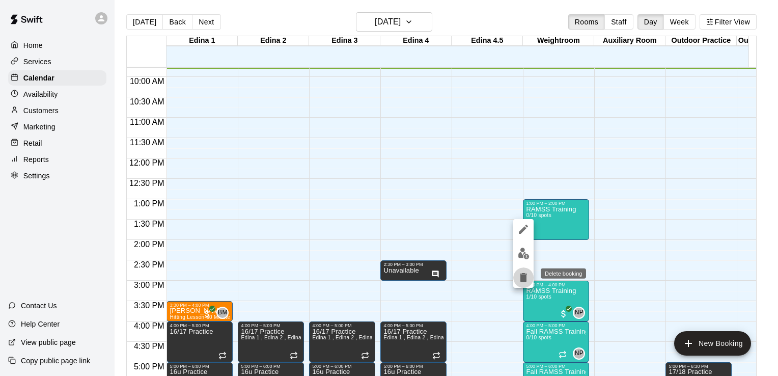
click at [525, 275] on icon "delete" at bounding box center [523, 277] width 7 height 9
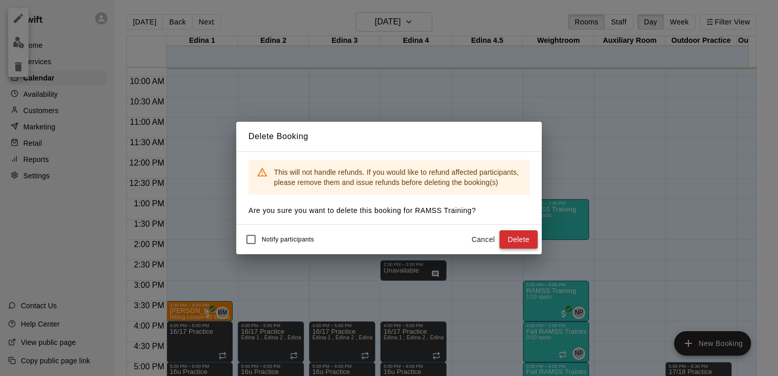
click at [522, 239] on button "Delete" at bounding box center [518, 239] width 38 height 19
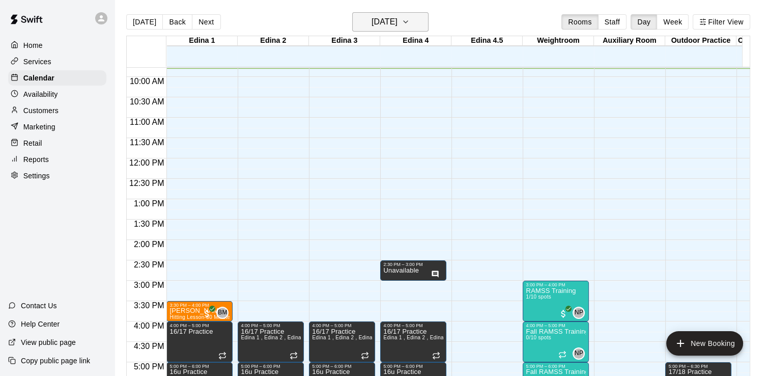
click at [408, 22] on icon "button" at bounding box center [406, 22] width 4 height 2
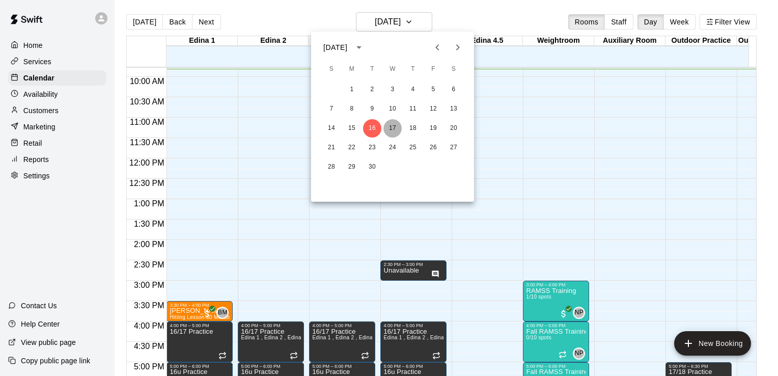
click at [394, 126] on button "17" at bounding box center [392, 128] width 18 height 18
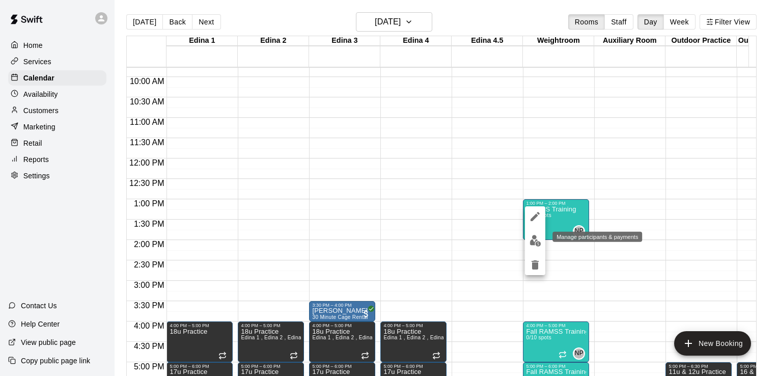
click at [533, 241] on img "edit" at bounding box center [535, 241] width 12 height 12
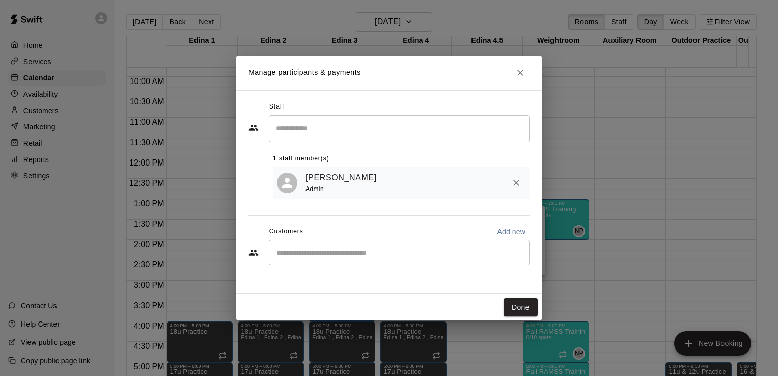
click at [403, 253] on input "Start typing to search customers..." at bounding box center [398, 252] width 251 height 10
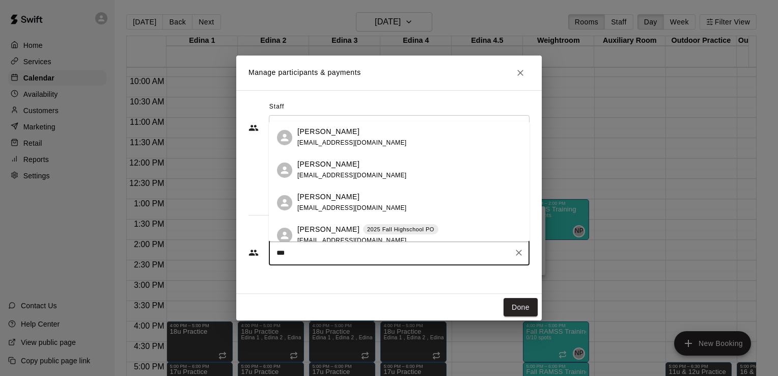
type input "****"
click at [341, 176] on span "[EMAIL_ADDRESS][DOMAIN_NAME]" at bounding box center [351, 175] width 109 height 7
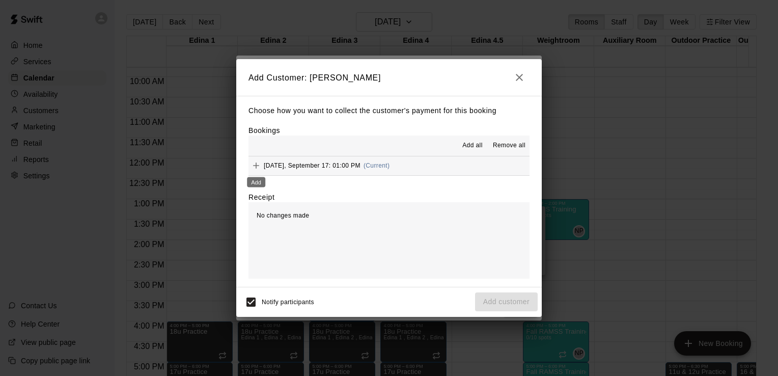
click at [262, 166] on button "Add" at bounding box center [255, 165] width 15 height 15
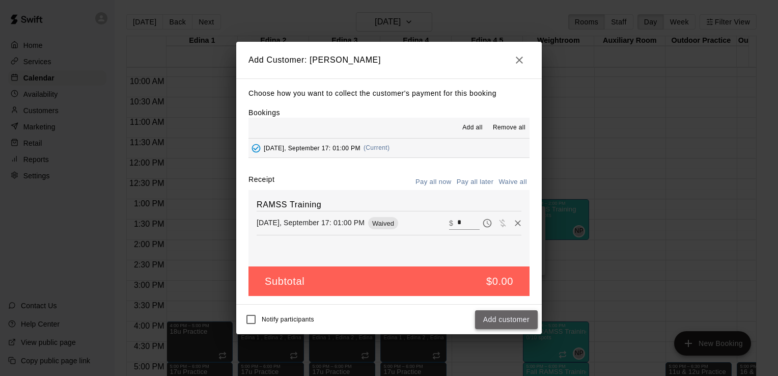
click at [503, 319] on button "Add customer" at bounding box center [506, 319] width 63 height 19
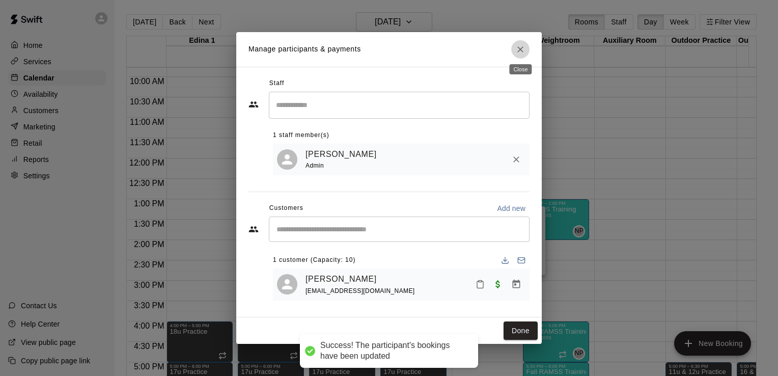
click at [521, 48] on icon "Close" at bounding box center [520, 49] width 6 height 6
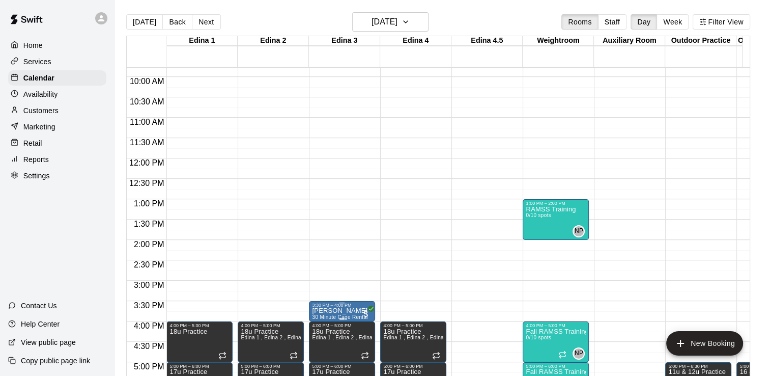
click at [332, 310] on p "[PERSON_NAME]" at bounding box center [339, 310] width 55 height 0
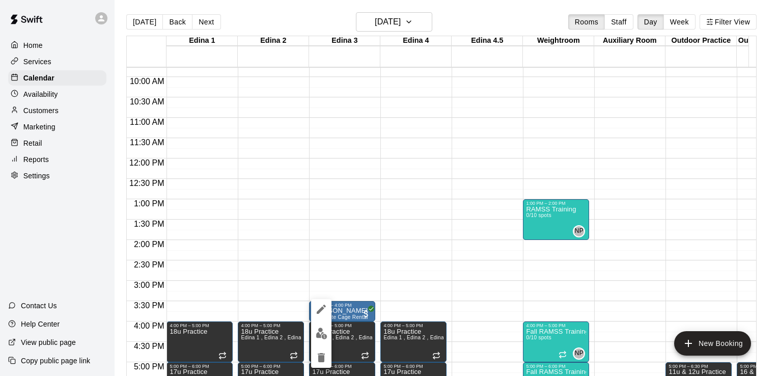
click at [344, 317] on div at bounding box center [389, 188] width 778 height 376
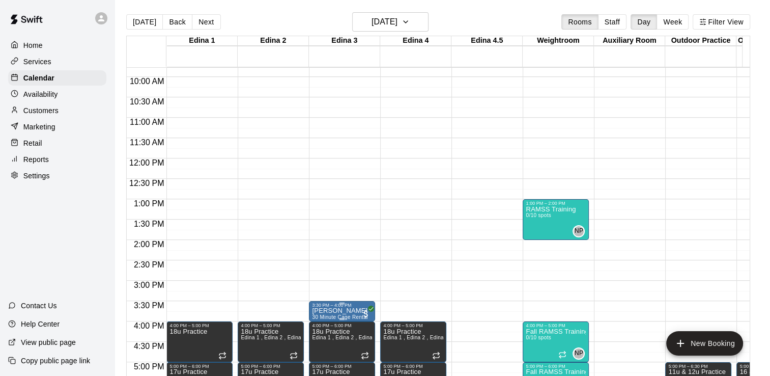
click at [338, 310] on p "[PERSON_NAME]" at bounding box center [339, 310] width 55 height 0
click at [338, 309] on div at bounding box center [385, 188] width 770 height 376
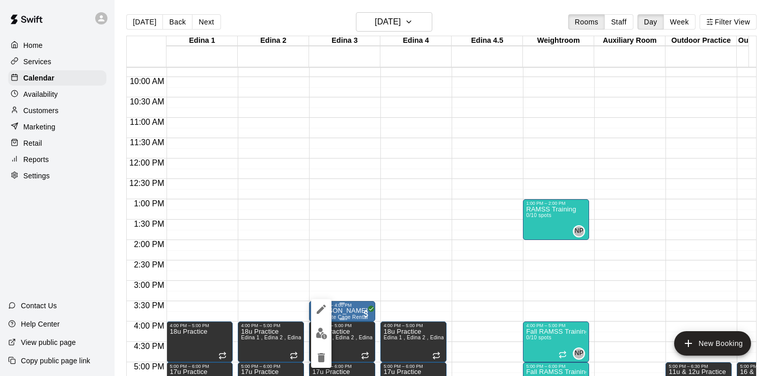
click at [329, 314] on div at bounding box center [389, 188] width 778 height 376
click at [321, 335] on img "edit" at bounding box center [322, 333] width 12 height 12
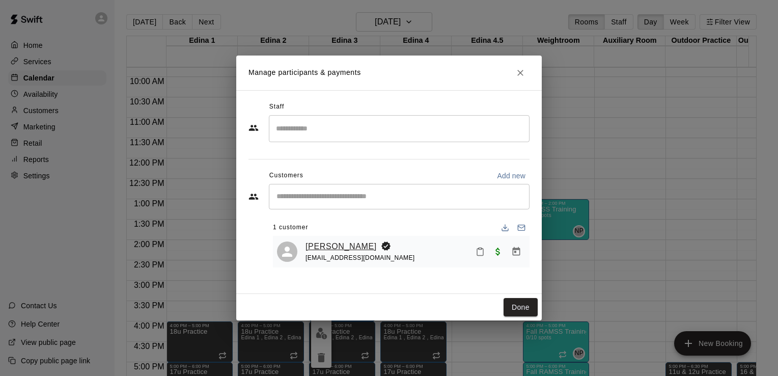
click at [334, 245] on link "[PERSON_NAME]" at bounding box center [340, 246] width 71 height 13
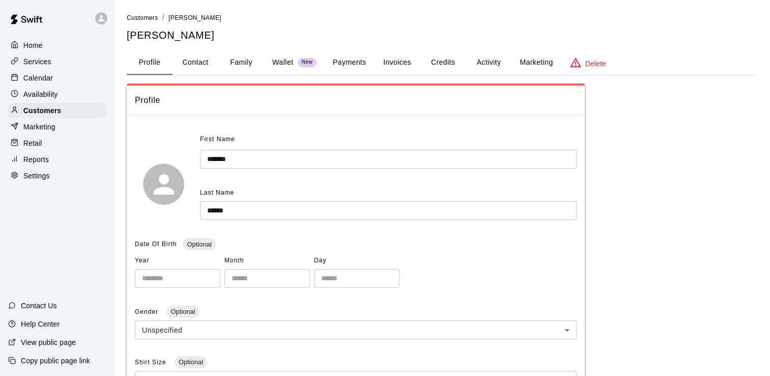
click at [491, 63] on button "Activity" at bounding box center [489, 62] width 46 height 24
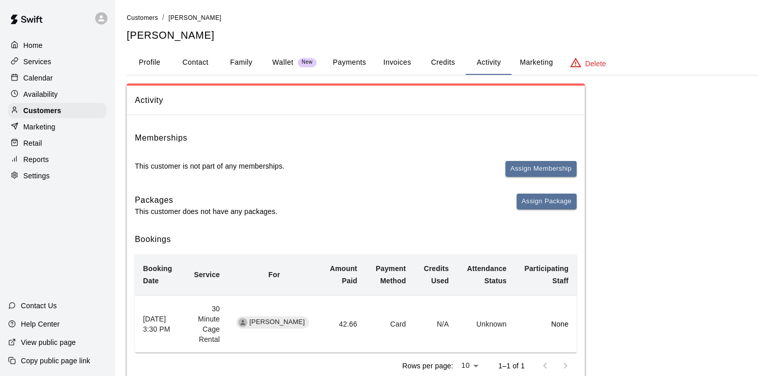
click at [348, 61] on button "Payments" at bounding box center [349, 62] width 49 height 24
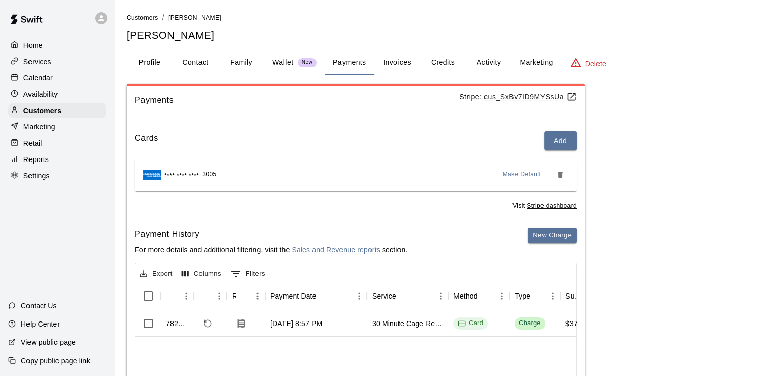
click at [486, 61] on button "Activity" at bounding box center [489, 62] width 46 height 24
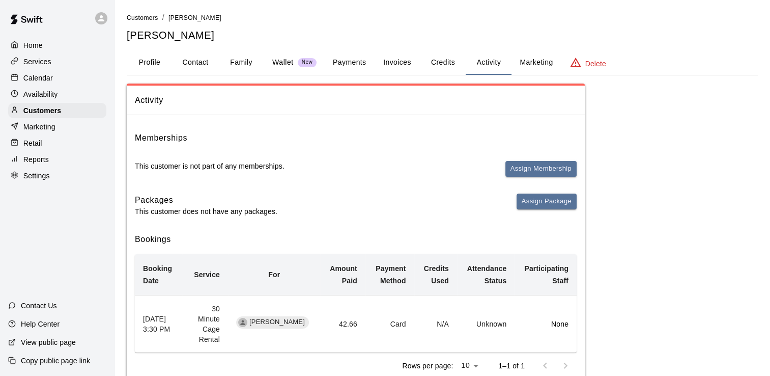
click at [33, 73] on div "Calendar" at bounding box center [57, 77] width 98 height 15
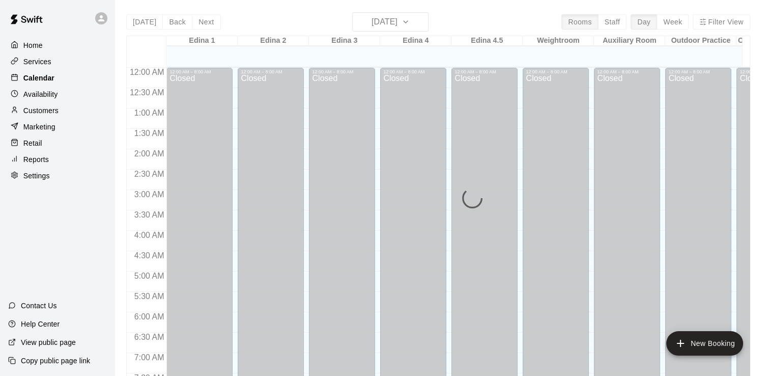
scroll to position [401, 0]
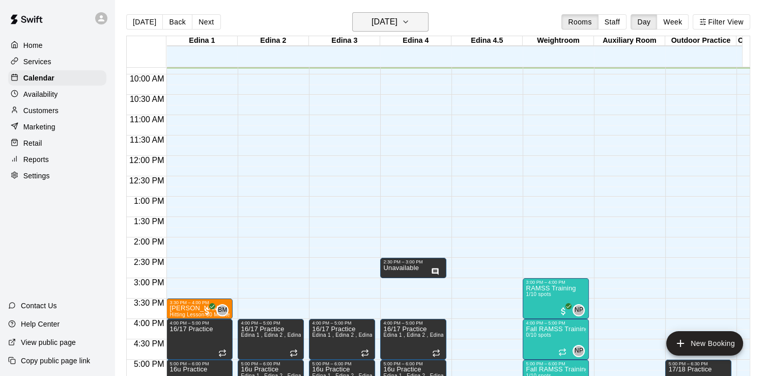
click at [429, 18] on button "[DATE]" at bounding box center [390, 21] width 76 height 19
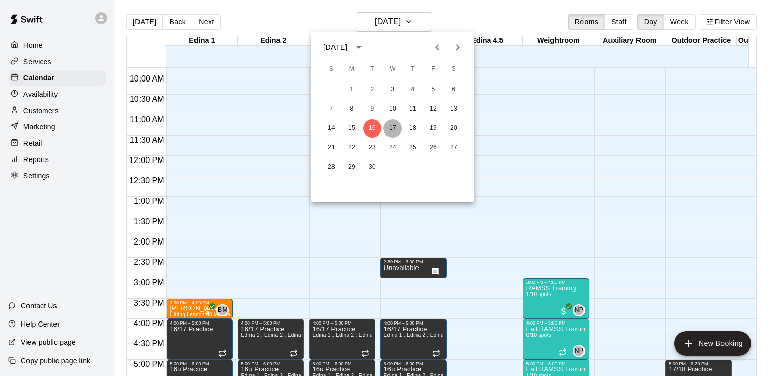
click at [392, 126] on button "17" at bounding box center [392, 128] width 18 height 18
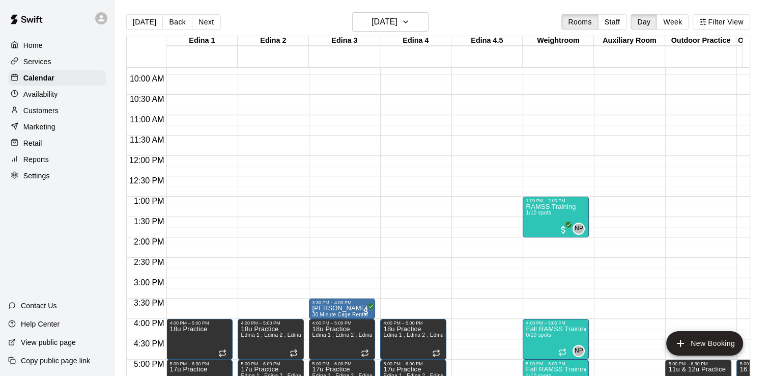
click at [40, 62] on p "Services" at bounding box center [37, 61] width 28 height 10
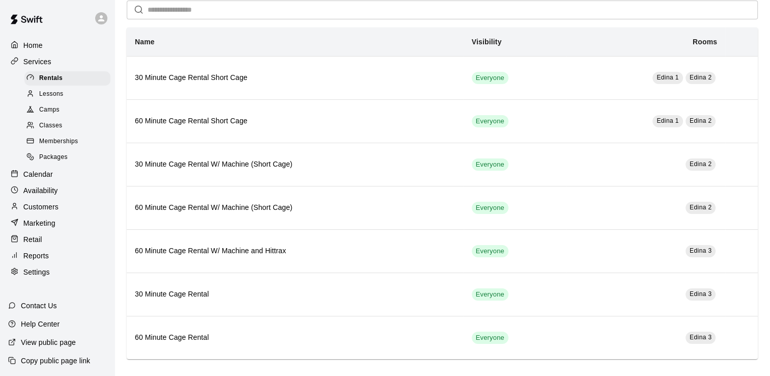
scroll to position [46, 0]
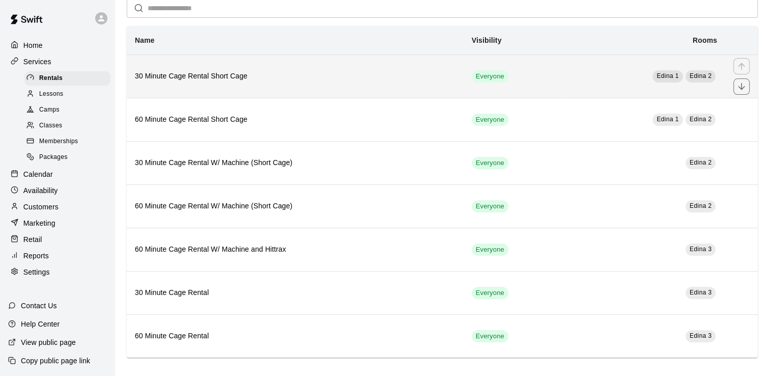
click at [205, 78] on h6 "30 Minute Cage Rental Short Cage" at bounding box center [295, 76] width 321 height 11
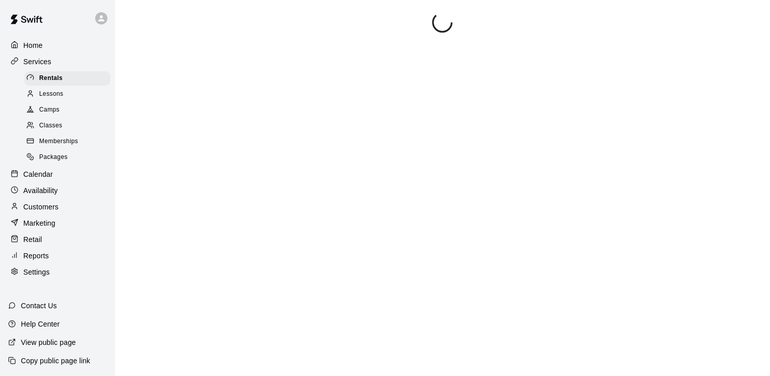
click at [205, 78] on div at bounding box center [442, 200] width 631 height 376
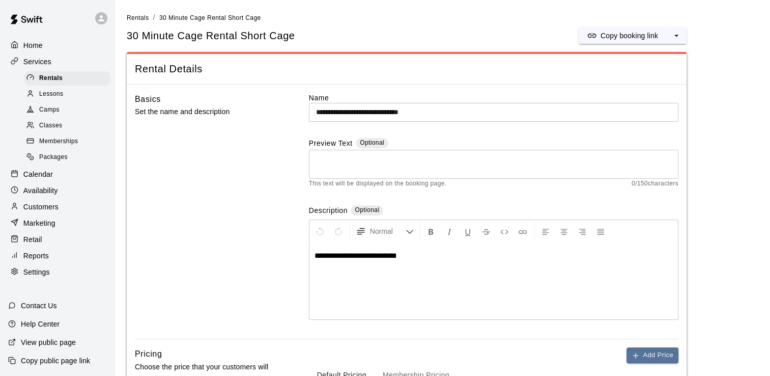
click at [211, 225] on div "Basics Set the name and description" at bounding box center [205, 216] width 141 height 246
click at [53, 79] on span "Rentals" at bounding box center [50, 78] width 23 height 10
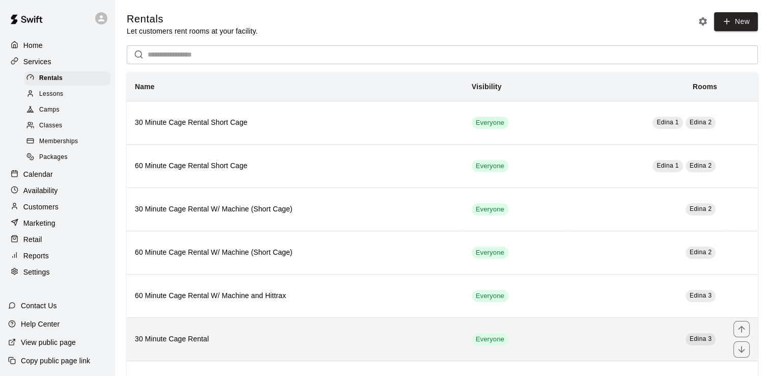
click at [173, 336] on h6 "30 Minute Cage Rental" at bounding box center [295, 338] width 321 height 11
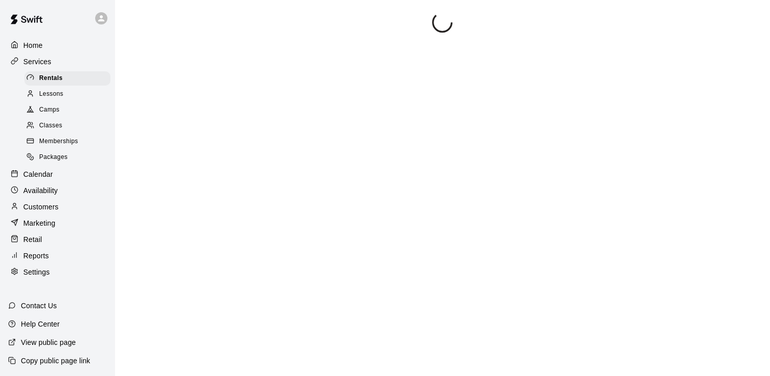
click at [173, 336] on div at bounding box center [442, 200] width 631 height 376
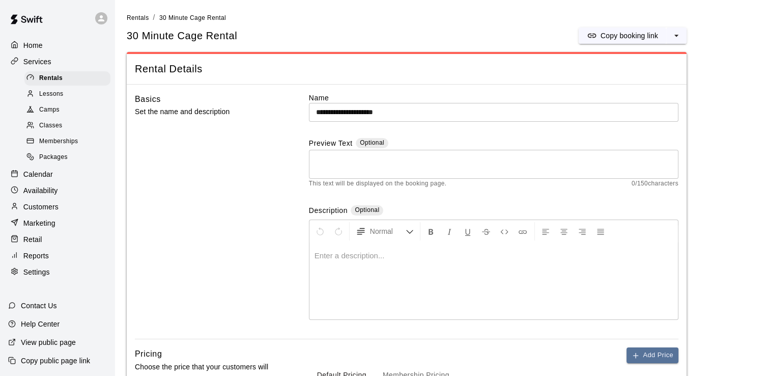
drag, startPoint x: 173, startPoint y: 336, endPoint x: 258, endPoint y: 156, distance: 198.8
click at [258, 156] on div "Basics Set the name and description" at bounding box center [205, 216] width 141 height 246
click at [56, 78] on span "Rentals" at bounding box center [50, 78] width 23 height 10
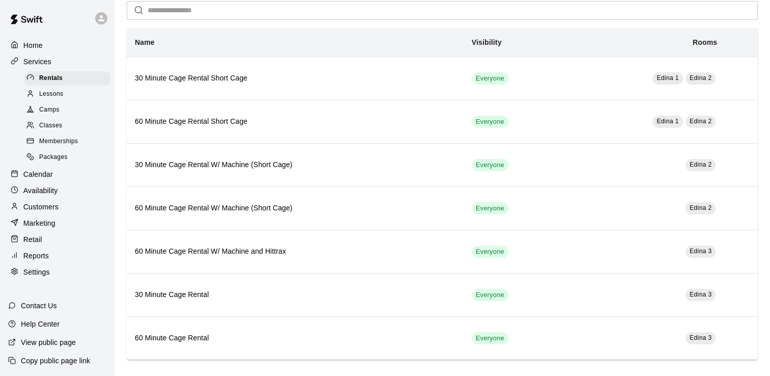
scroll to position [46, 0]
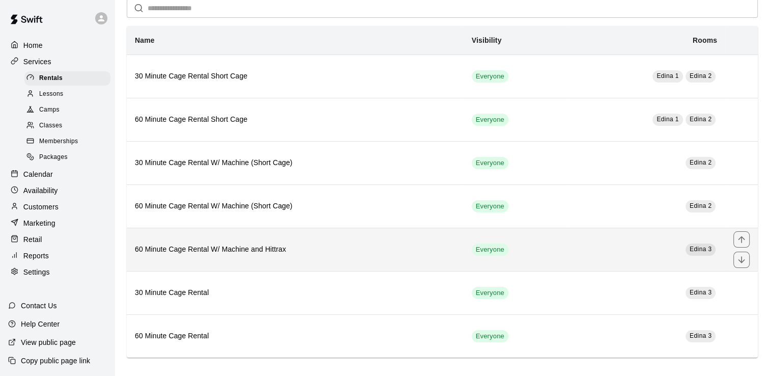
click at [206, 246] on h6 "60 Minute Cage Rental W/ Machine and Hittrax" at bounding box center [295, 249] width 321 height 11
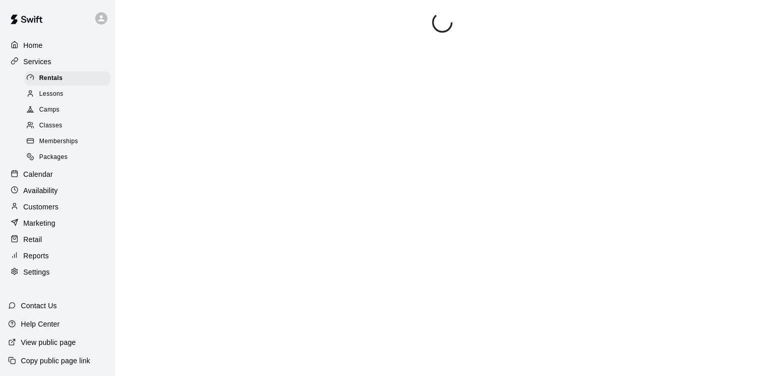
click at [206, 246] on div at bounding box center [442, 200] width 631 height 376
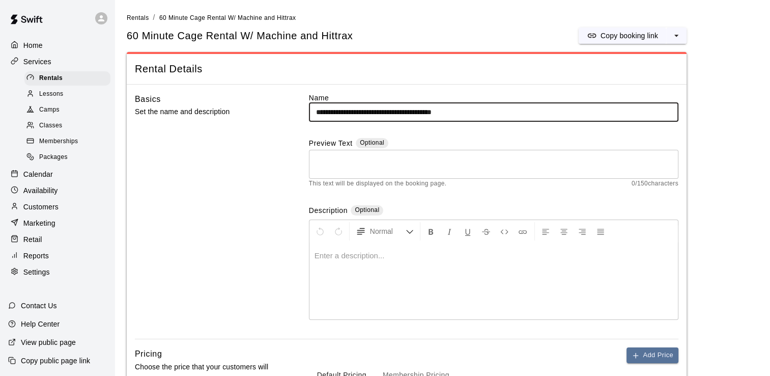
drag, startPoint x: 206, startPoint y: 246, endPoint x: 244, endPoint y: 280, distance: 50.8
click at [244, 280] on div "Basics Set the name and description" at bounding box center [205, 216] width 141 height 246
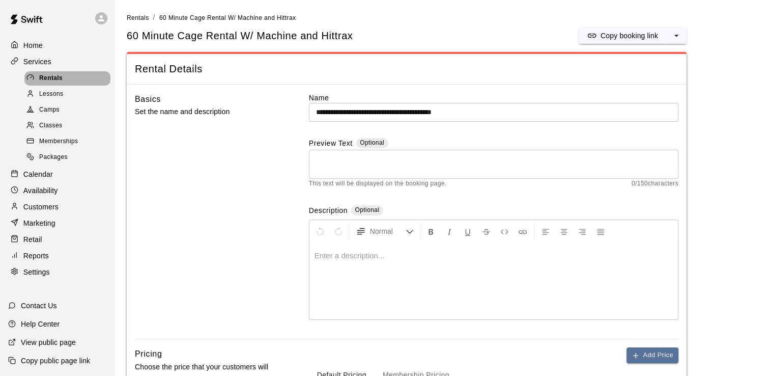
click at [55, 80] on span "Rentals" at bounding box center [50, 78] width 23 height 10
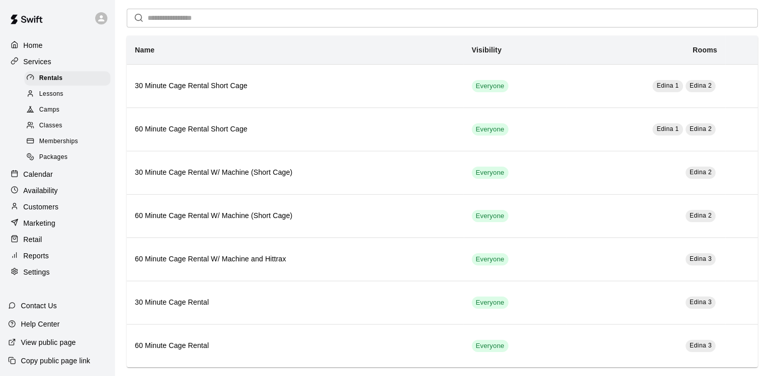
scroll to position [46, 0]
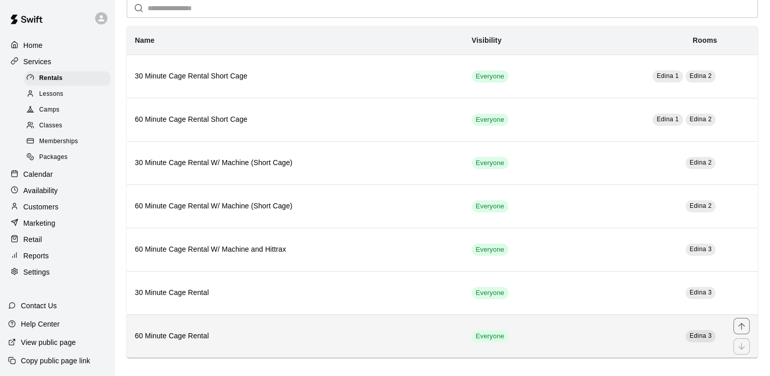
click at [171, 337] on h6 "60 Minute Cage Rental" at bounding box center [295, 335] width 321 height 11
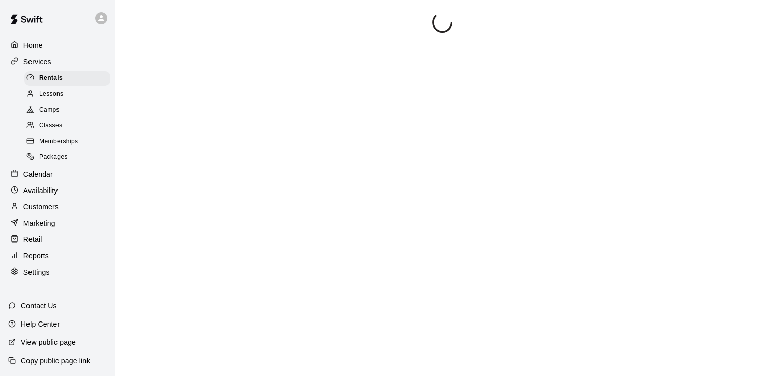
click at [171, 337] on div at bounding box center [442, 200] width 631 height 376
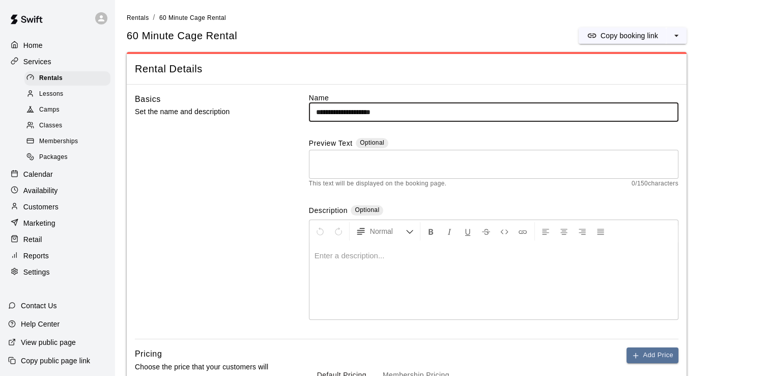
drag, startPoint x: 171, startPoint y: 337, endPoint x: 191, endPoint y: 182, distance: 156.6
click at [191, 182] on div "Basics Set the name and description" at bounding box center [205, 216] width 141 height 246
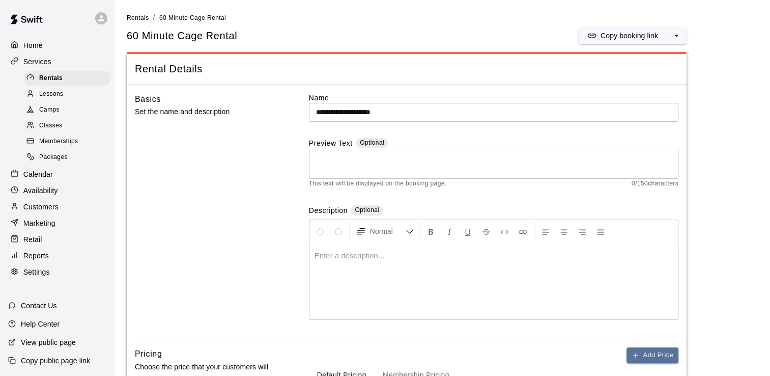
click at [37, 46] on p "Home" at bounding box center [32, 45] width 19 height 10
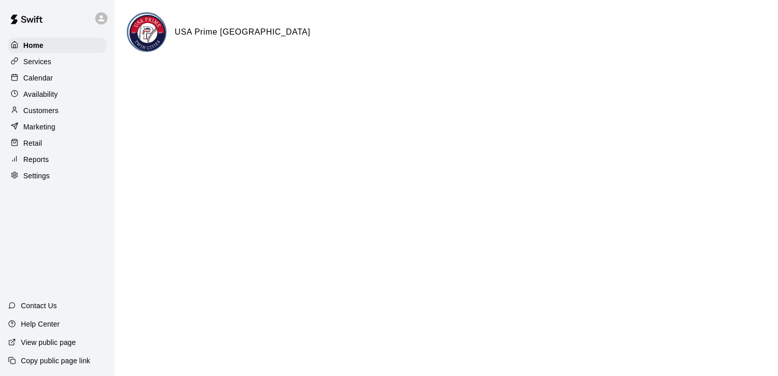
click at [43, 79] on p "Calendar" at bounding box center [38, 78] width 30 height 10
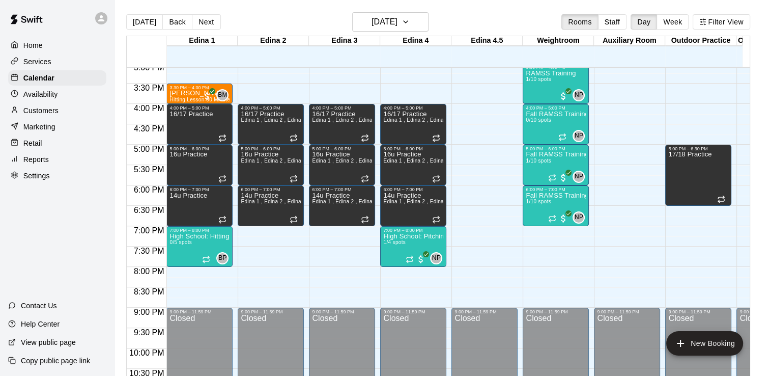
scroll to position [628, 0]
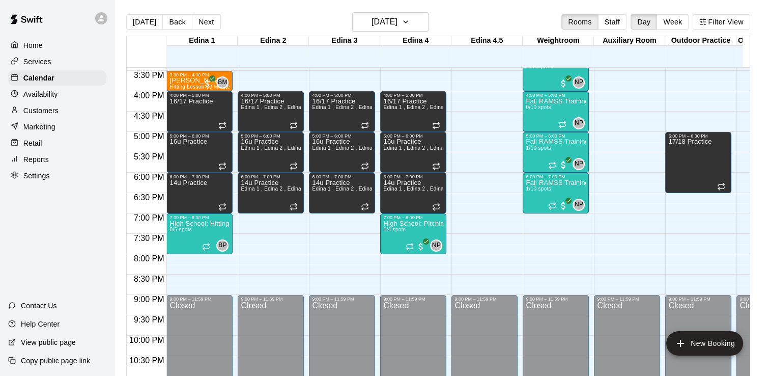
click at [39, 148] on p "Retail" at bounding box center [32, 143] width 19 height 10
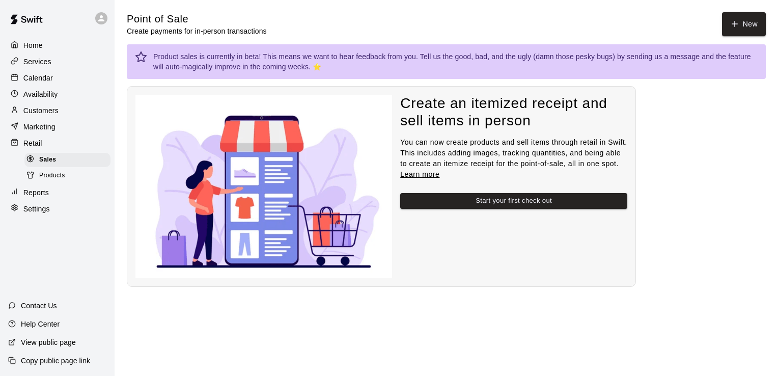
click at [47, 67] on p "Services" at bounding box center [37, 61] width 28 height 10
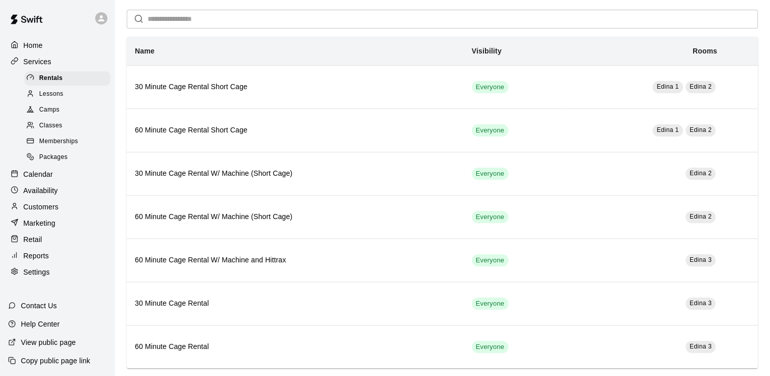
scroll to position [46, 0]
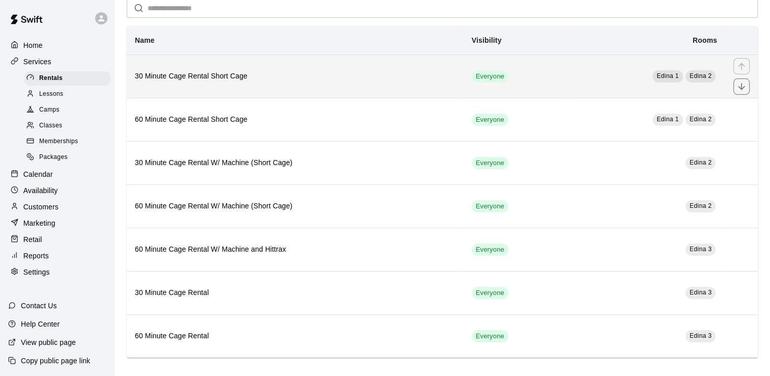
click at [204, 77] on h6 "30 Minute Cage Rental Short Cage" at bounding box center [295, 76] width 321 height 11
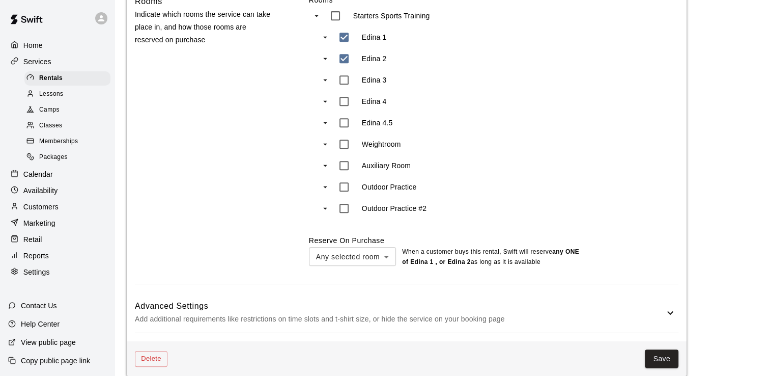
scroll to position [482, 0]
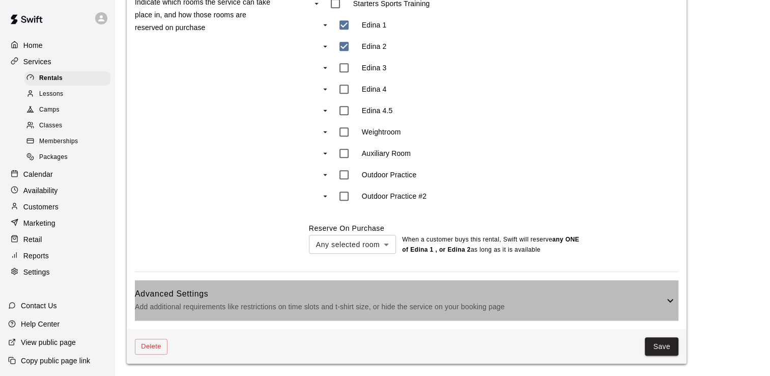
click at [672, 300] on icon at bounding box center [670, 300] width 6 height 4
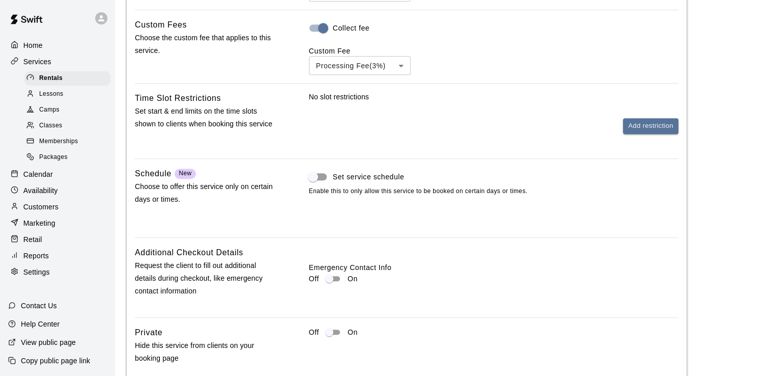
scroll to position [868, 0]
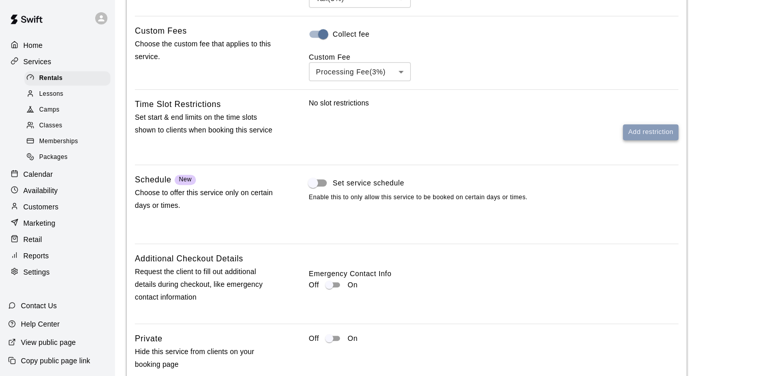
click at [655, 134] on button "Add restriction" at bounding box center [650, 132] width 55 height 16
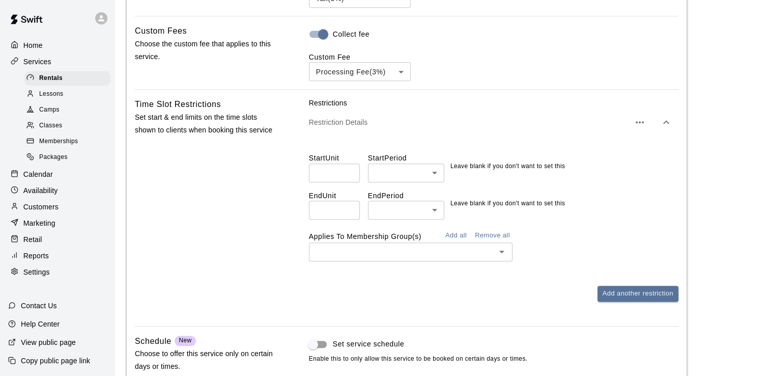
click at [40, 63] on p "Services" at bounding box center [37, 61] width 28 height 10
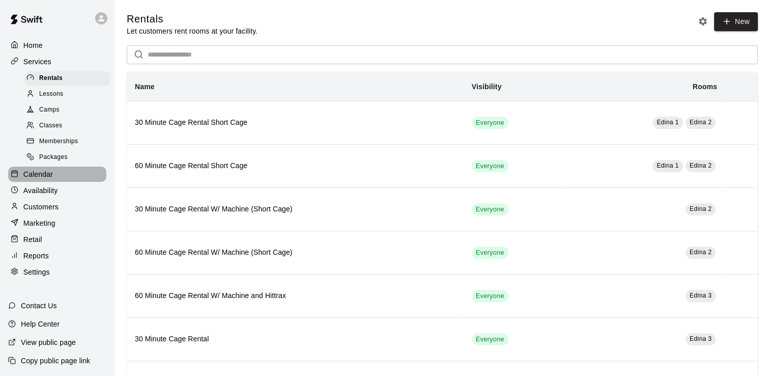
click at [35, 179] on p "Calendar" at bounding box center [38, 174] width 30 height 10
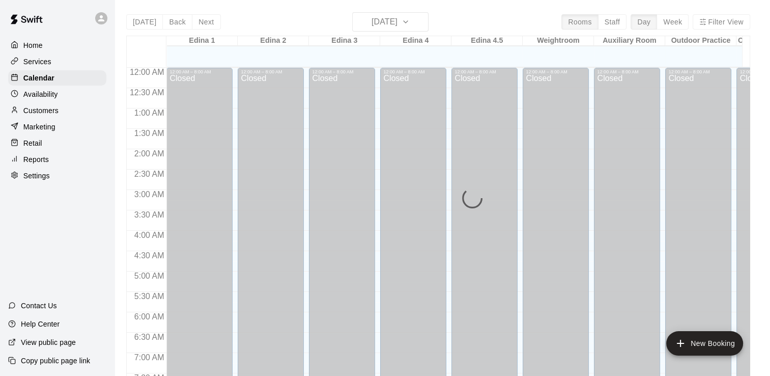
scroll to position [412, 0]
